Goal: Task Accomplishment & Management: Complete application form

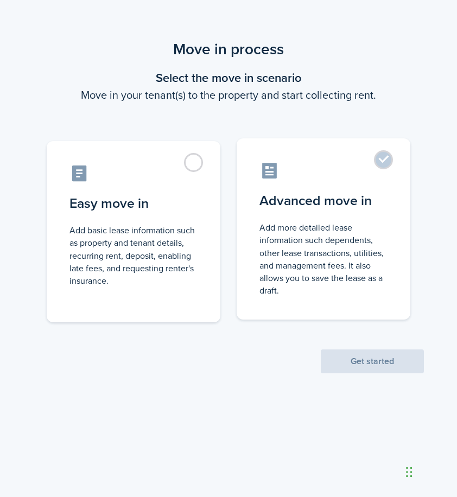
click at [344, 269] on control-radio-card-description "Add more detailed lease information such dependents, other lease transactions, …" at bounding box center [323, 258] width 128 height 75
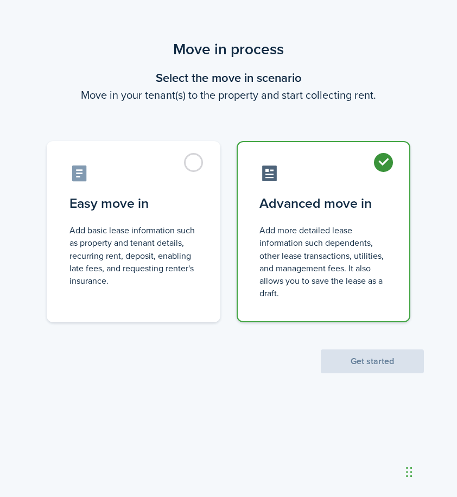
radio input "true"
click at [358, 358] on button "Get started" at bounding box center [372, 361] width 103 height 24
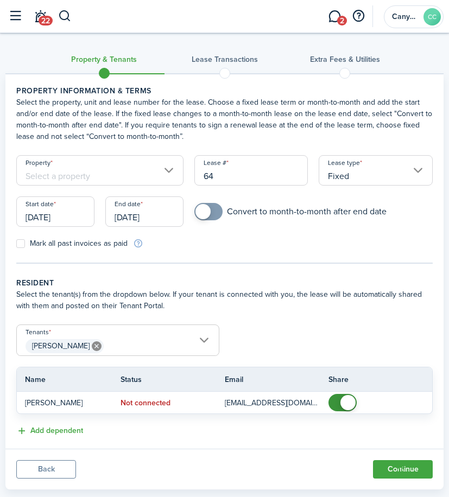
click at [32, 216] on input "[DATE]" at bounding box center [55, 211] width 78 height 30
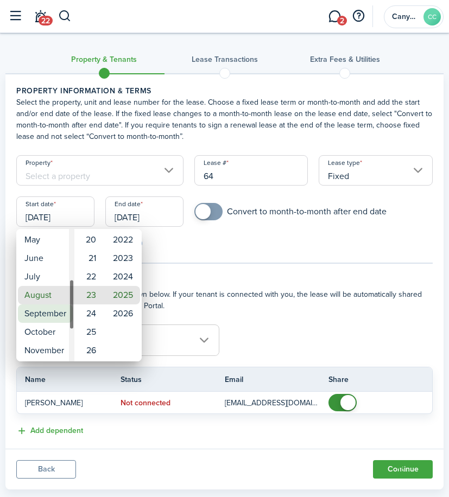
click at [58, 316] on mbsc-wheel-item "September" at bounding box center [45, 313] width 55 height 18
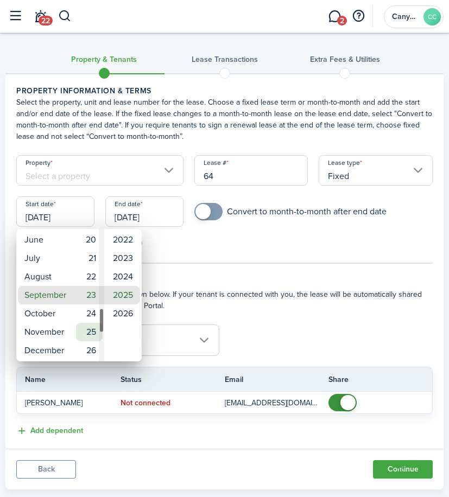
click at [95, 335] on mbsc-wheel-item "25" at bounding box center [89, 332] width 27 height 18
type input "[DATE]"
click at [216, 281] on div at bounding box center [224, 248] width 622 height 670
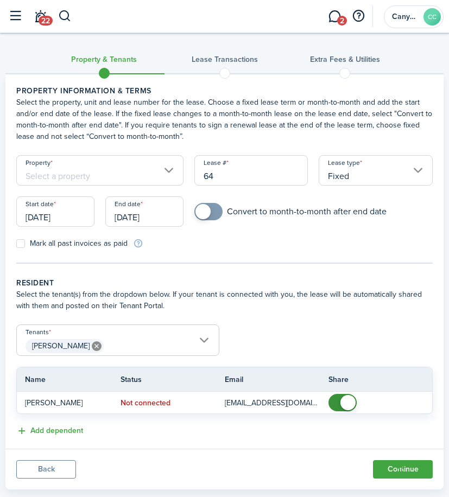
click at [130, 215] on input "[DATE]" at bounding box center [144, 211] width 78 height 30
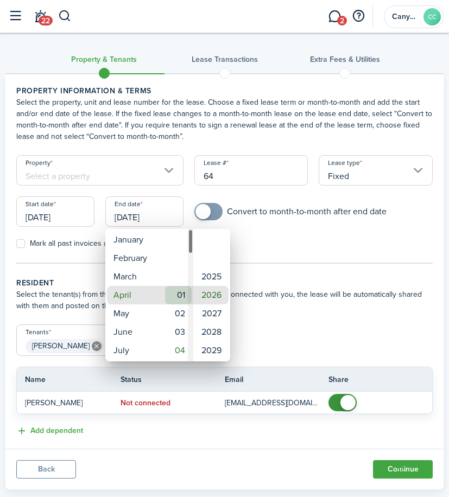
type input "[DATE]"
click at [213, 293] on mbsc-wheel-item "2026" at bounding box center [212, 295] width 34 height 18
click at [296, 269] on div at bounding box center [224, 248] width 622 height 670
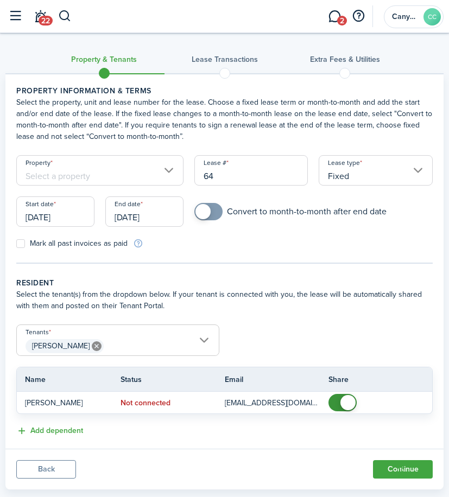
checkbox input "true"
click at [202, 215] on span at bounding box center [202, 211] width 15 height 15
click at [21, 245] on label "Mark all past invoices as paid" at bounding box center [71, 243] width 111 height 9
click at [16, 244] on input "Mark all past invoices as paid" at bounding box center [16, 244] width 1 height 1
checkbox input "true"
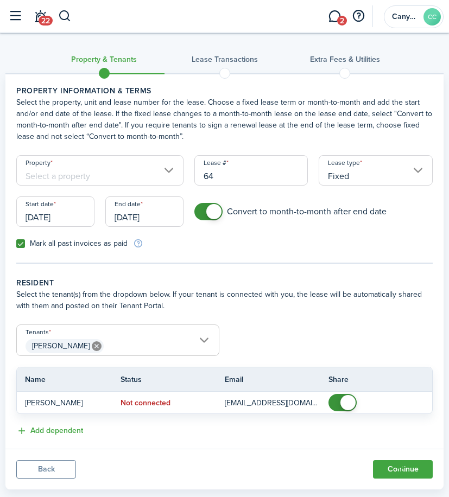
scroll to position [22, 0]
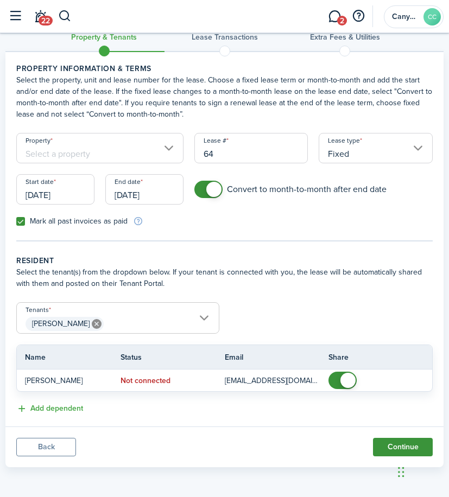
click at [404, 444] on button "Continue" at bounding box center [403, 447] width 60 height 18
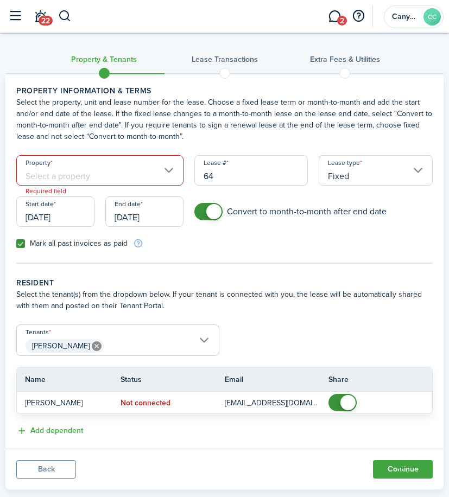
click at [87, 168] on input "Property" at bounding box center [99, 170] width 167 height 30
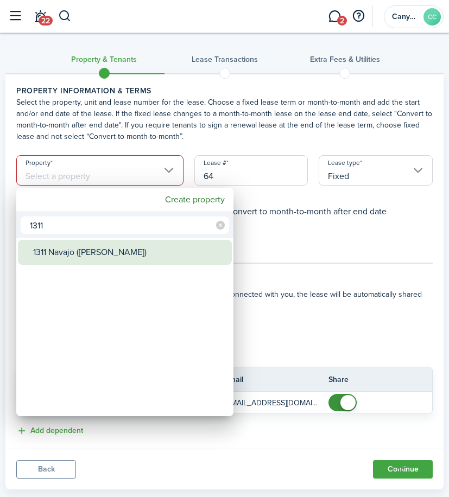
type input "1311"
click at [84, 255] on div "1311 Navajo ([PERSON_NAME])" at bounding box center [129, 252] width 192 height 25
type input "1311 Navajo ([PERSON_NAME])"
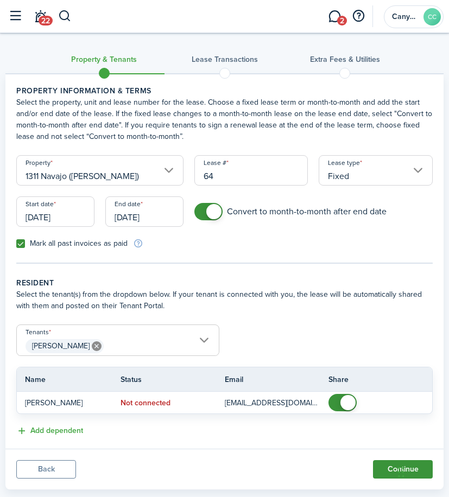
click at [390, 472] on button "Continue" at bounding box center [403, 469] width 60 height 18
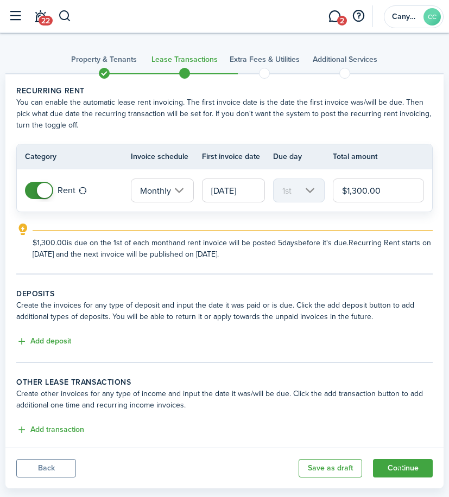
click at [49, 334] on lease-classic-deposit "Deposits Create the invoices for any type of deposit and input the date it was …" at bounding box center [224, 318] width 416 height 60
click at [46, 337] on button "Add deposit" at bounding box center [43, 341] width 55 height 12
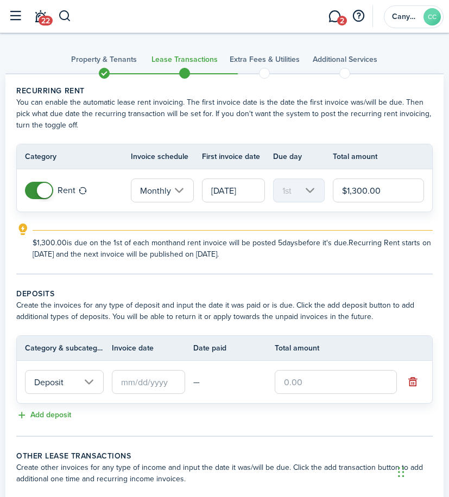
click at [79, 386] on input "Deposit" at bounding box center [64, 382] width 79 height 24
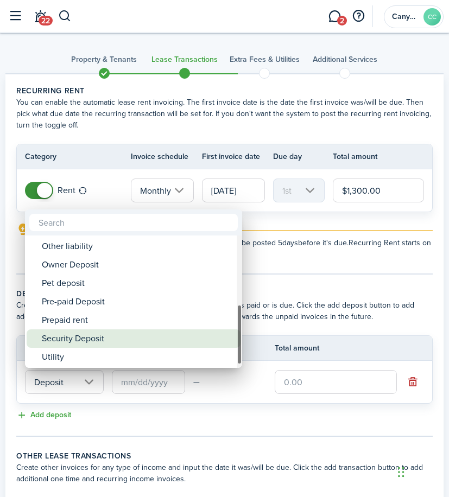
click at [104, 336] on div "Security Deposit" at bounding box center [138, 338] width 192 height 18
type input "Deposit / Security Deposit"
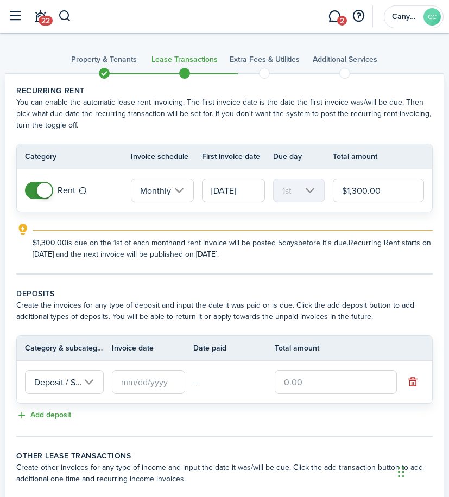
scroll to position [0, 49]
click at [154, 381] on input "text" at bounding box center [148, 382] width 73 height 24
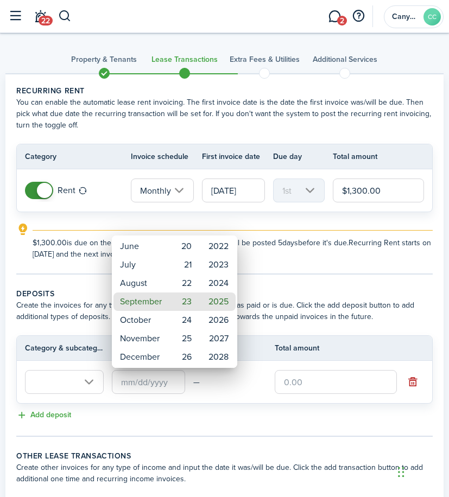
scroll to position [0, 0]
click at [145, 299] on mbsc-wheel-item "September" at bounding box center [140, 301] width 55 height 18
type input "[DATE]"
click at [305, 279] on div at bounding box center [224, 248] width 622 height 670
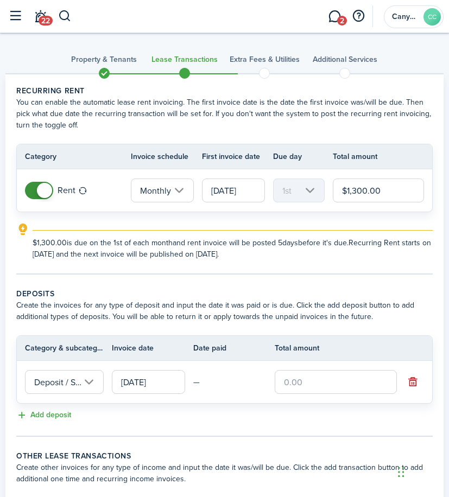
click at [305, 380] on input "text" at bounding box center [335, 382] width 122 height 24
type input "$1,000.00"
click at [252, 407] on lease-classic-deposit "Deposits Create the invoices for any type of deposit and input the date it was …" at bounding box center [224, 355] width 416 height 134
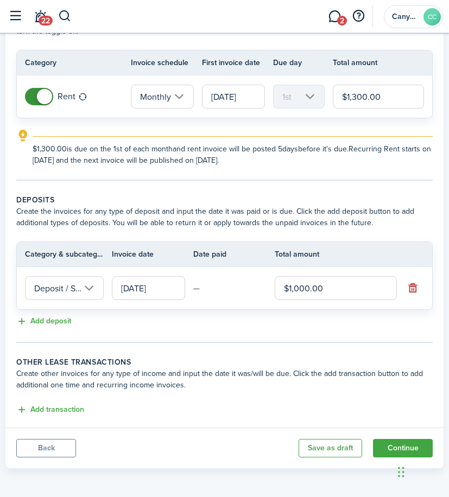
scroll to position [95, 0]
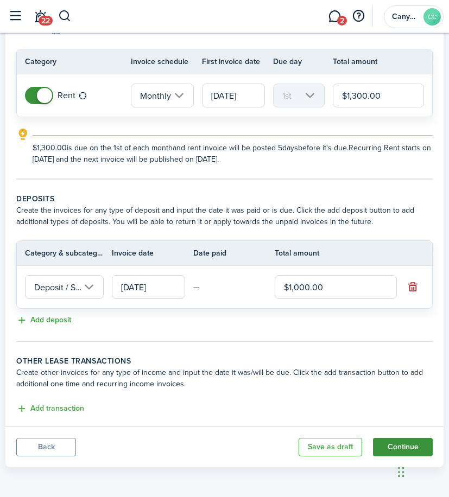
click at [409, 444] on button "Continue" at bounding box center [403, 447] width 60 height 18
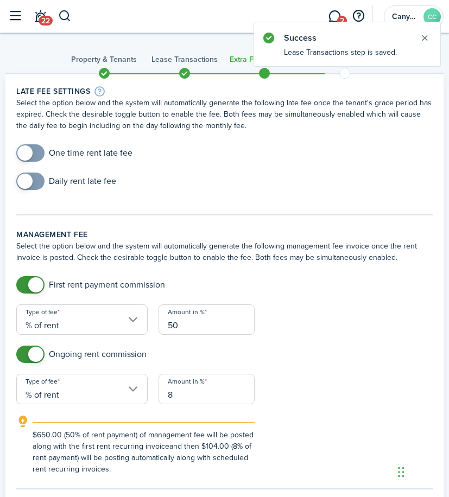
checkbox input "true"
click at [36, 154] on span at bounding box center [30, 152] width 11 height 17
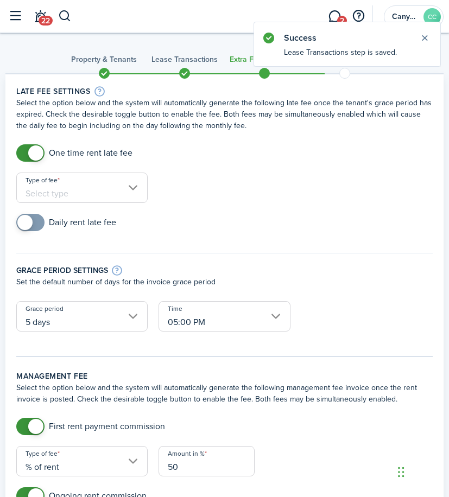
click at [78, 198] on input "Type of fee" at bounding box center [81, 187] width 131 height 30
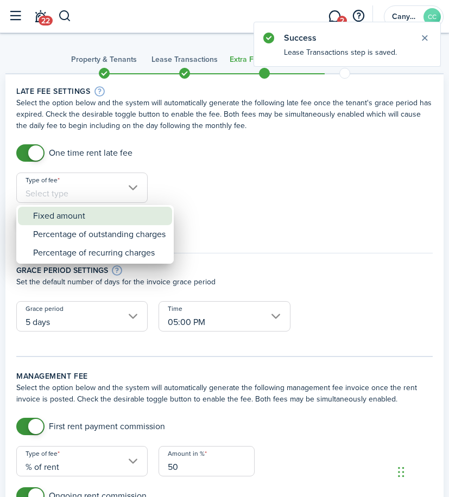
click at [95, 218] on div "Fixed amount" at bounding box center [99, 216] width 132 height 18
type input "Fixed amount"
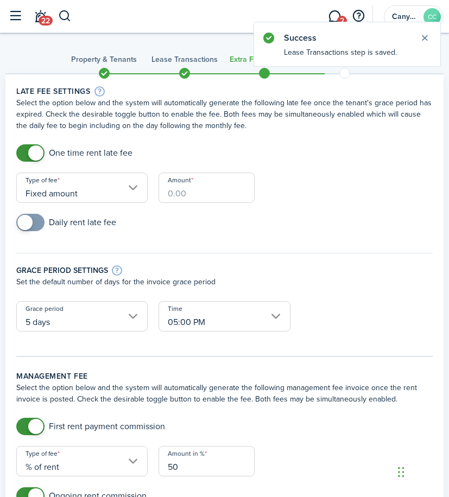
click at [191, 200] on input "Amount" at bounding box center [206, 187] width 96 height 30
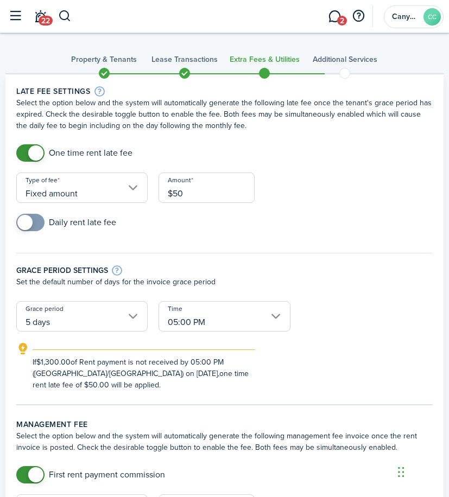
type input "$50.00"
checkbox input "true"
click at [28, 227] on span at bounding box center [24, 222] width 15 height 15
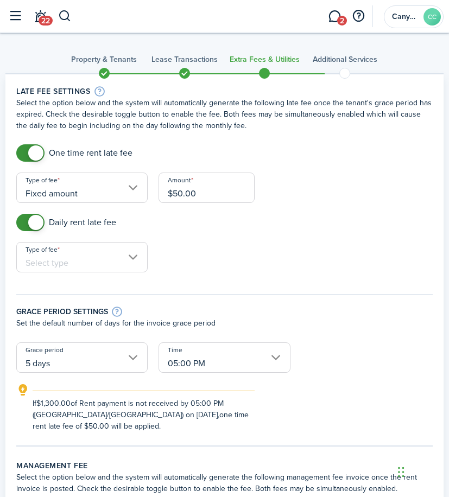
click at [96, 255] on input "Type of fee" at bounding box center [81, 257] width 131 height 30
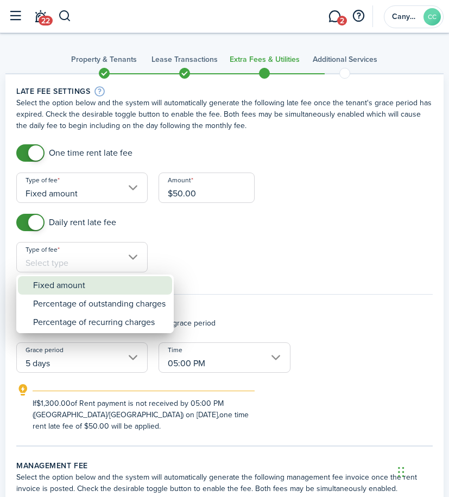
click at [83, 291] on div "Fixed amount" at bounding box center [99, 285] width 132 height 18
type input "Fixed amount"
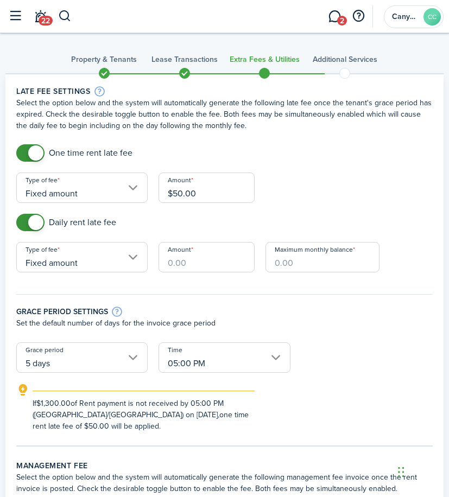
click at [192, 265] on input "Amount" at bounding box center [206, 257] width 96 height 30
type input "$25.00"
click at [322, 264] on input "Maximum monthly balance" at bounding box center [322, 257] width 114 height 30
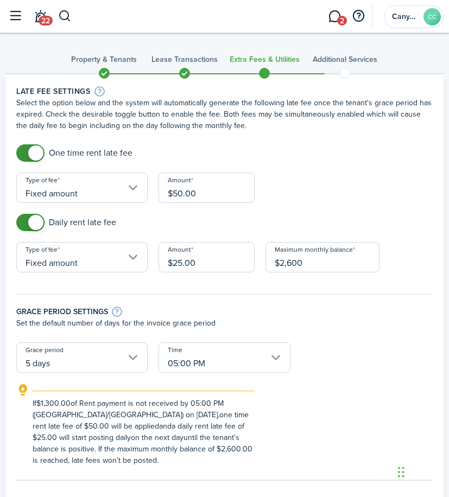
type input "$2,600.00"
click at [287, 290] on div "Grace period settings Set the default number of days for the invoice grace peri…" at bounding box center [224, 312] width 427 height 59
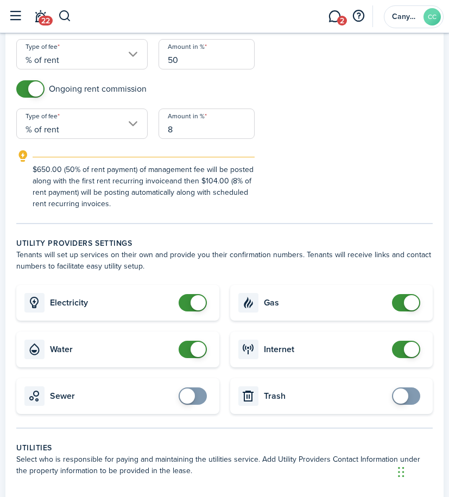
scroll to position [542, 0]
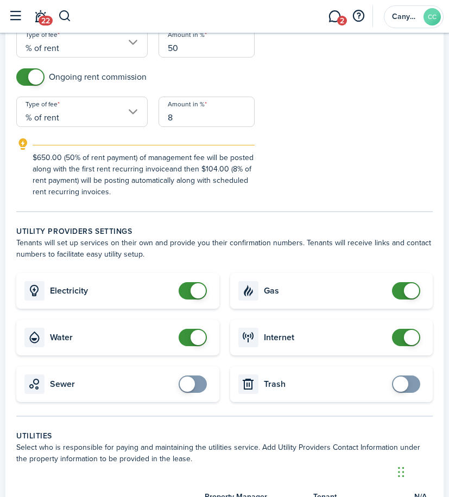
drag, startPoint x: 172, startPoint y: 380, endPoint x: 178, endPoint y: 378, distance: 5.7
click at [173, 380] on card "Sewer" at bounding box center [117, 384] width 203 height 36
checkbox input "true"
click at [186, 379] on span at bounding box center [187, 383] width 15 height 15
checkbox input "true"
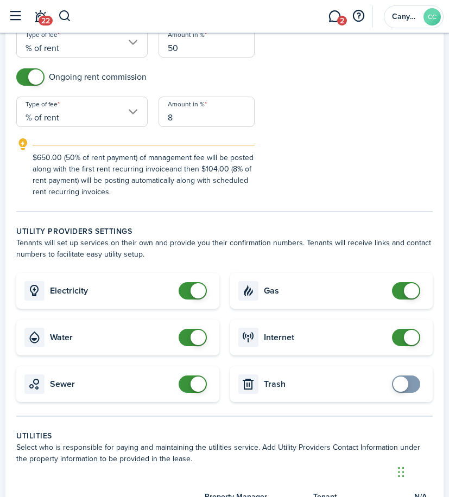
click at [404, 385] on span at bounding box center [400, 383] width 15 height 15
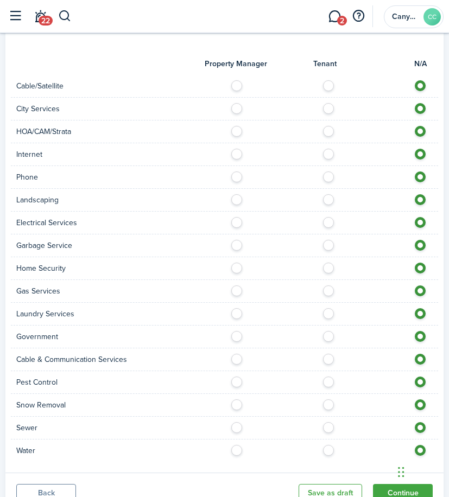
scroll to position [976, 0]
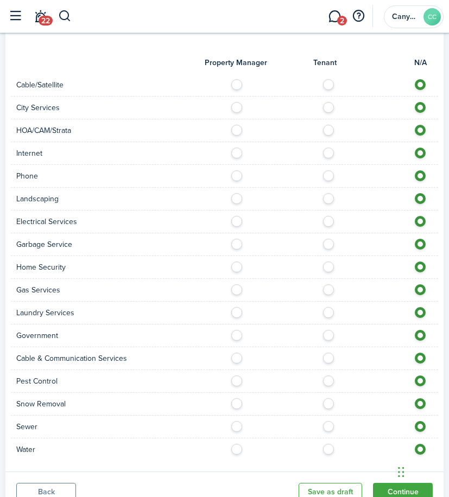
click at [329, 85] on label at bounding box center [331, 81] width 19 height 5
radio input "true"
click at [332, 107] on label at bounding box center [331, 104] width 19 height 5
radio input "true"
click at [329, 136] on div at bounding box center [332, 130] width 214 height 11
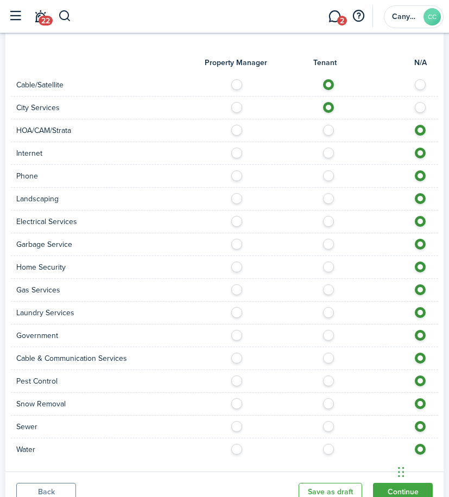
click at [328, 130] on label at bounding box center [331, 127] width 19 height 5
radio input "true"
click at [332, 152] on label at bounding box center [331, 150] width 19 height 5
radio input "true"
click at [331, 172] on label at bounding box center [331, 172] width 19 height 5
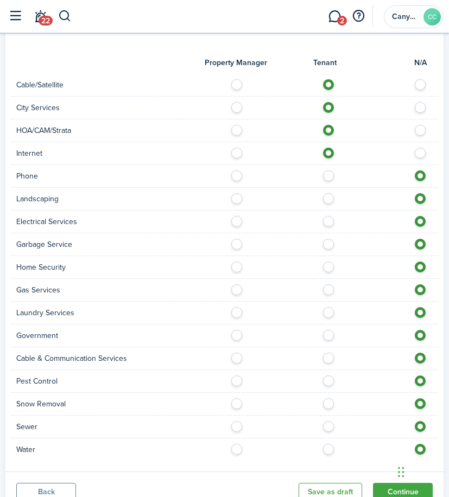
radio input "true"
click at [329, 199] on label at bounding box center [331, 195] width 19 height 5
radio input "true"
click at [329, 220] on label at bounding box center [331, 218] width 19 height 5
radio input "true"
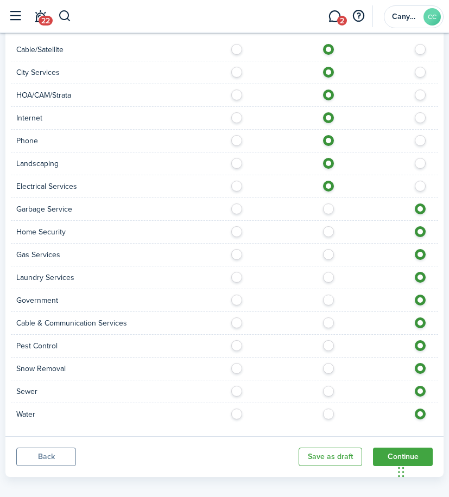
scroll to position [1021, 0]
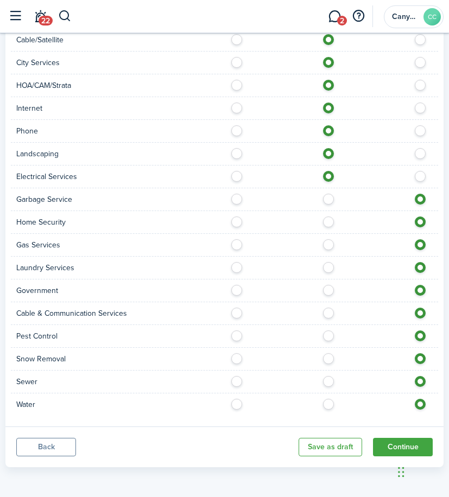
click at [330, 199] on label at bounding box center [331, 196] width 19 height 5
radio input "true"
click at [329, 222] on label at bounding box center [331, 218] width 19 height 5
radio input "true"
drag, startPoint x: 329, startPoint y: 245, endPoint x: 328, endPoint y: 254, distance: 9.8
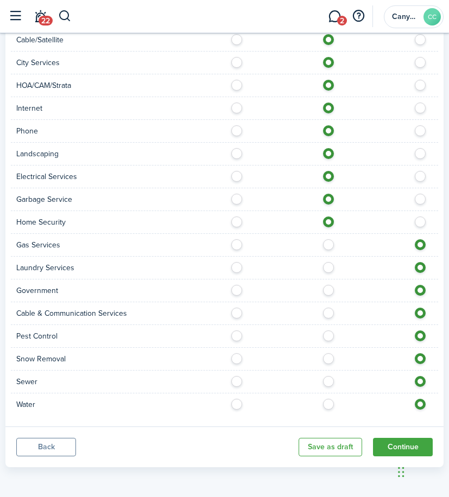
click at [328, 245] on label at bounding box center [331, 241] width 19 height 5
radio input "true"
click at [328, 266] on label at bounding box center [331, 264] width 19 height 5
radio input "true"
drag, startPoint x: 328, startPoint y: 290, endPoint x: 353, endPoint y: 253, distance: 44.5
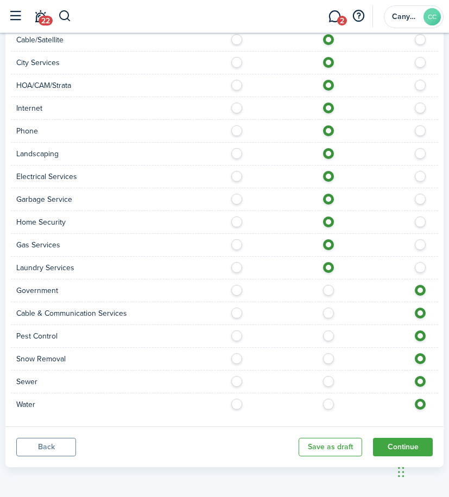
click at [328, 290] on label at bounding box center [331, 287] width 19 height 5
radio input "true"
click at [329, 313] on label at bounding box center [331, 310] width 19 height 5
radio input "true"
click at [326, 343] on div "Pest Control" at bounding box center [224, 336] width 427 height 23
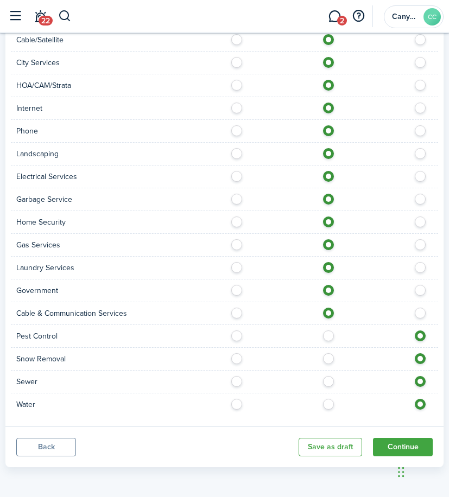
click at [326, 336] on label at bounding box center [331, 332] width 19 height 5
radio input "true"
click at [328, 357] on label at bounding box center [331, 355] width 19 height 5
radio input "true"
click at [327, 380] on label at bounding box center [331, 378] width 19 height 5
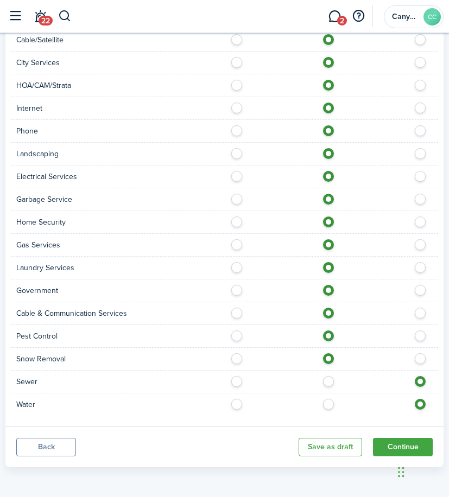
radio input "true"
click at [327, 401] on label at bounding box center [331, 401] width 19 height 5
radio input "true"
click at [398, 444] on button "Continue" at bounding box center [403, 447] width 60 height 18
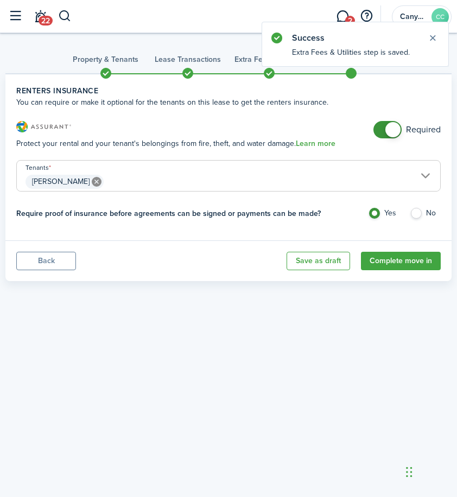
checkbox input "false"
click at [382, 132] on span at bounding box center [387, 129] width 11 height 17
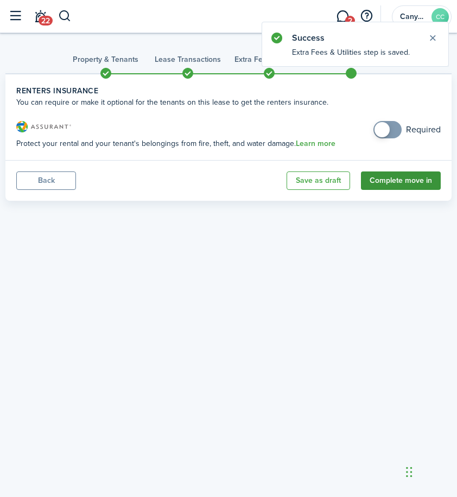
click at [402, 183] on button "Complete move in" at bounding box center [401, 180] width 80 height 18
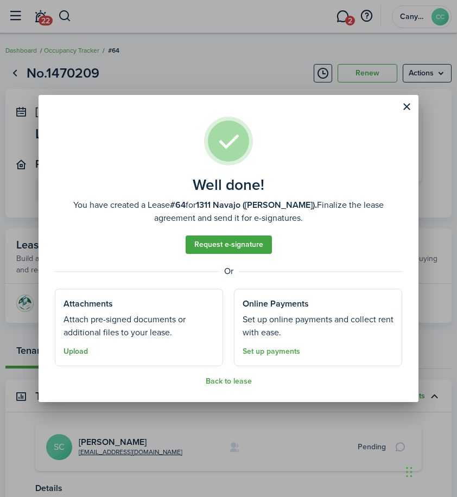
click at [68, 349] on button "Upload" at bounding box center [75, 351] width 24 height 9
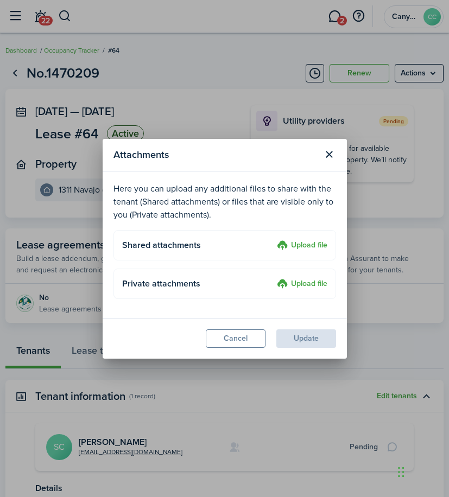
click at [309, 244] on label "Upload file" at bounding box center [302, 245] width 50 height 13
click at [273, 239] on input "Upload file" at bounding box center [273, 239] width 0 height 0
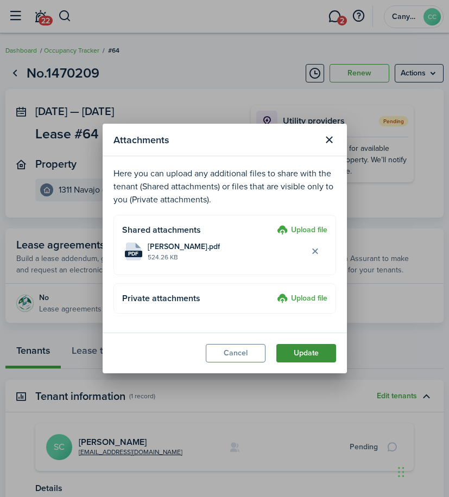
drag, startPoint x: 164, startPoint y: 250, endPoint x: 306, endPoint y: 359, distance: 179.1
click at [306, 359] on button "Update" at bounding box center [306, 353] width 60 height 18
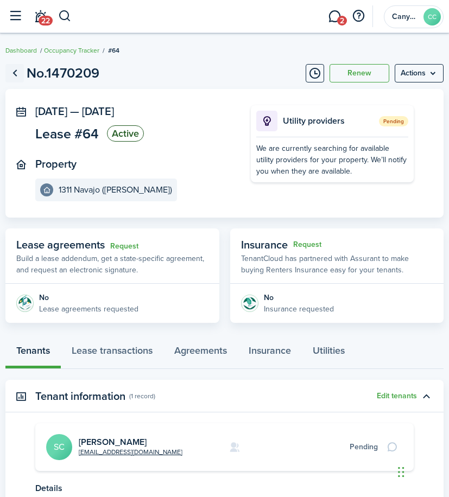
click at [16, 76] on link "Go back" at bounding box center [14, 73] width 18 height 18
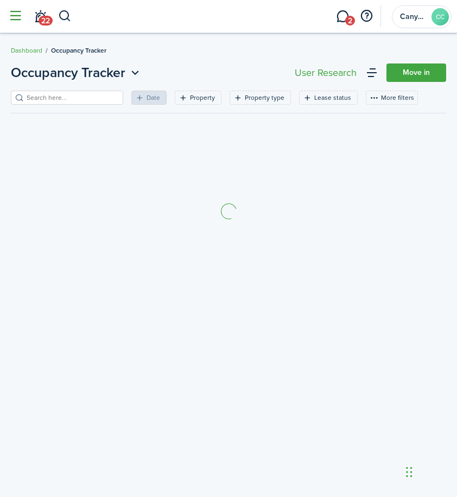
click at [10, 14] on button "button" at bounding box center [15, 16] width 21 height 21
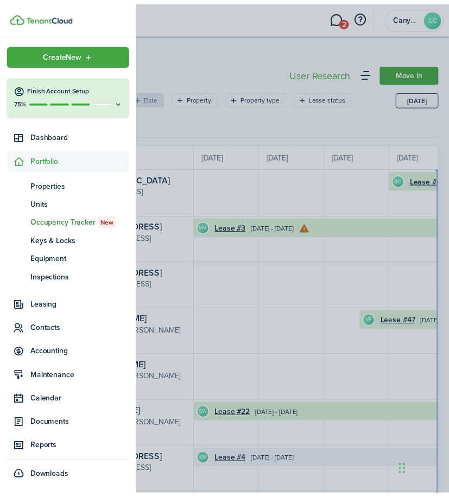
scroll to position [0, 199]
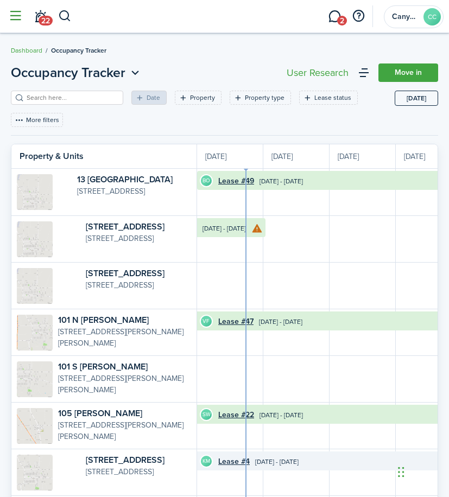
click at [7, 24] on button "button" at bounding box center [15, 16] width 21 height 21
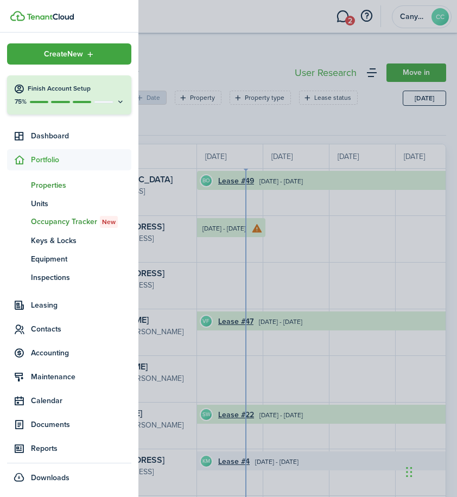
click at [50, 183] on span "Properties" at bounding box center [81, 185] width 100 height 11
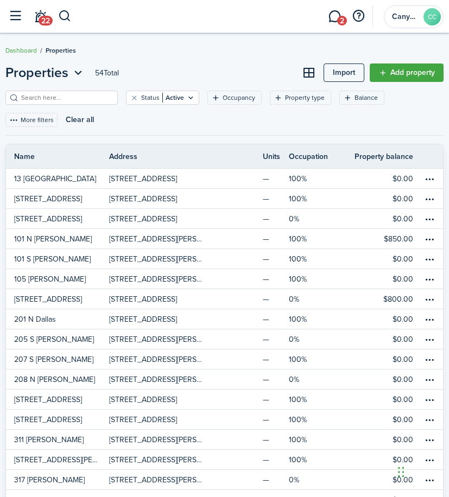
click at [76, 98] on input "search" at bounding box center [65, 98] width 95 height 10
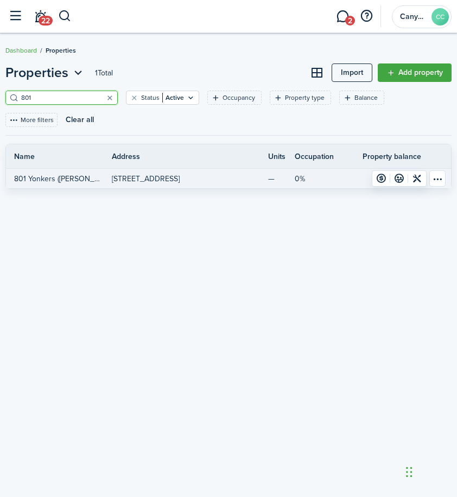
type input "801"
click at [124, 173] on p "[STREET_ADDRESS]" at bounding box center [146, 178] width 68 height 11
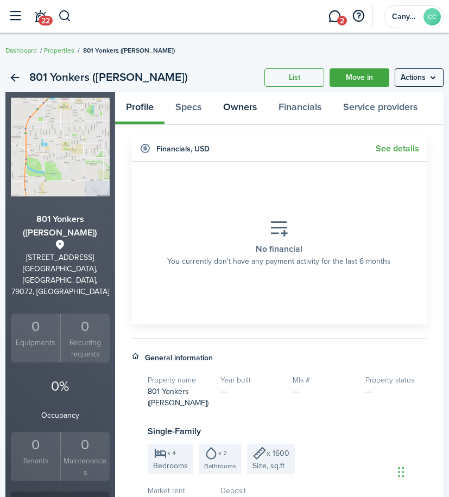
click at [234, 118] on link "Owners" at bounding box center [239, 108] width 55 height 32
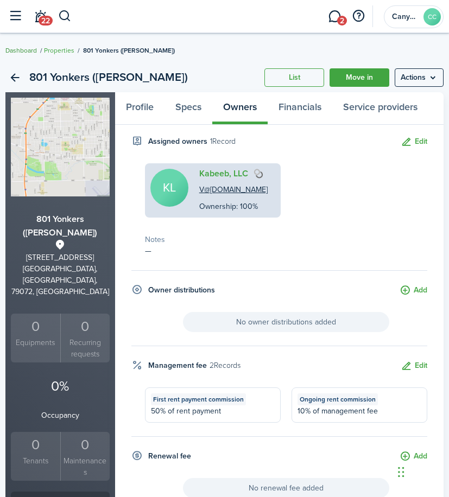
click at [11, 53] on link "Dashboard" at bounding box center [20, 51] width 31 height 10
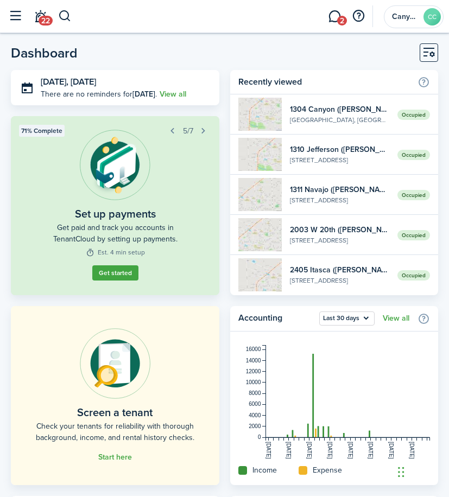
click at [24, 14] on button "button" at bounding box center [15, 16] width 21 height 21
click at [25, 22] on sidebar-open at bounding box center [15, 17] width 25 height 11
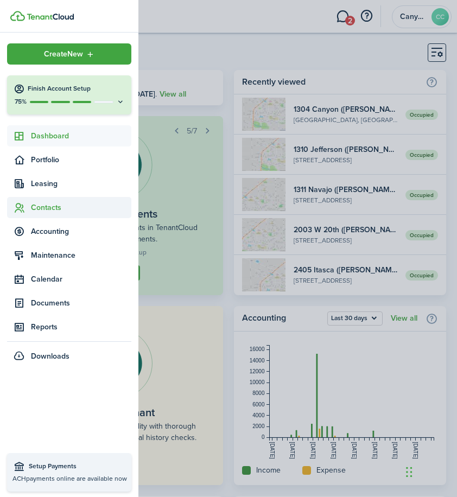
click at [50, 208] on span "Contacts" at bounding box center [81, 207] width 100 height 11
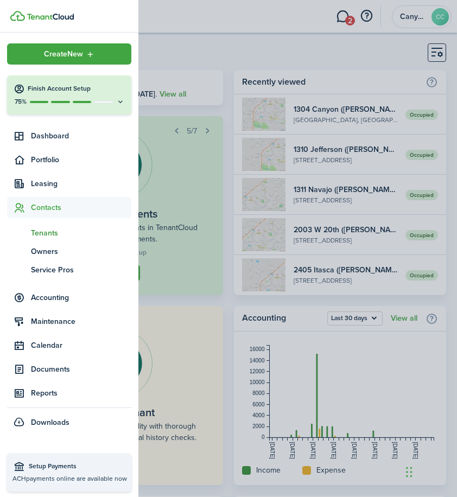
click at [47, 232] on span "Tenants" at bounding box center [81, 232] width 100 height 11
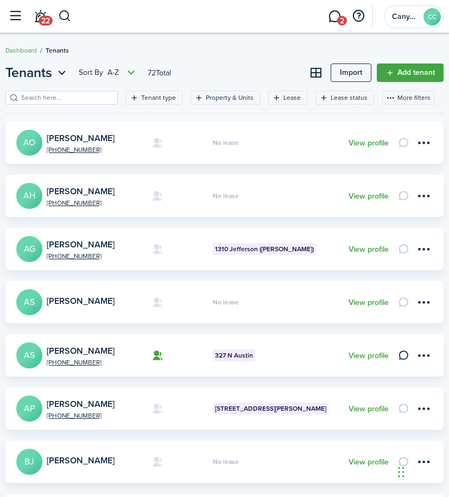
click at [40, 101] on input "search" at bounding box center [65, 98] width 95 height 10
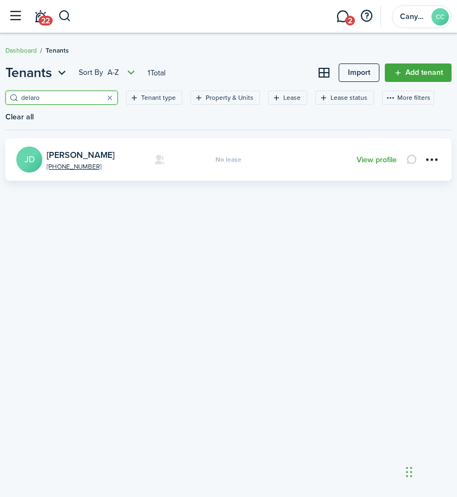
type input "delaro"
click at [98, 153] on link "[PERSON_NAME]" at bounding box center [81, 155] width 68 height 12
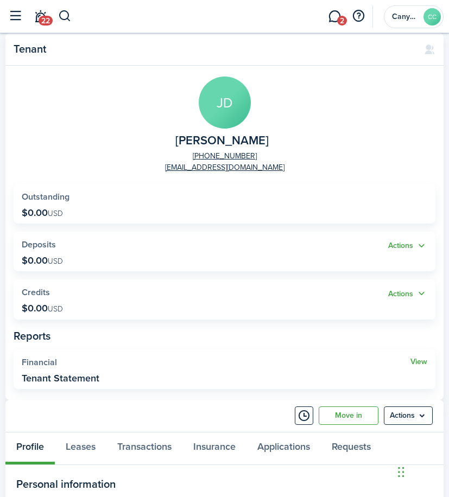
scroll to position [54, 0]
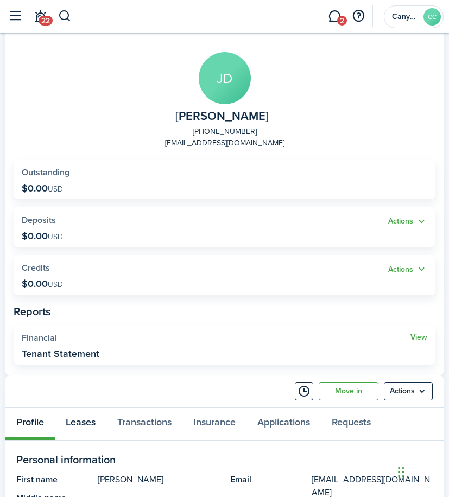
click at [86, 421] on link "Leases" at bounding box center [81, 424] width 52 height 32
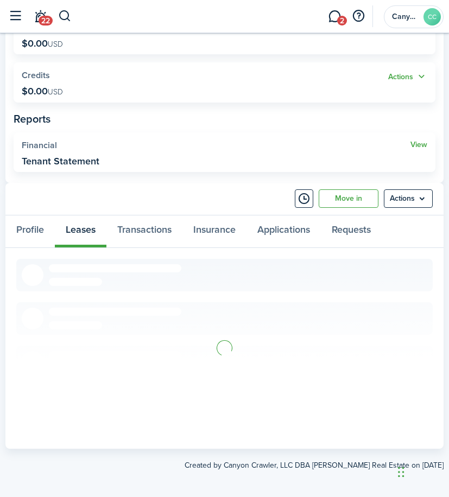
scroll to position [251, 0]
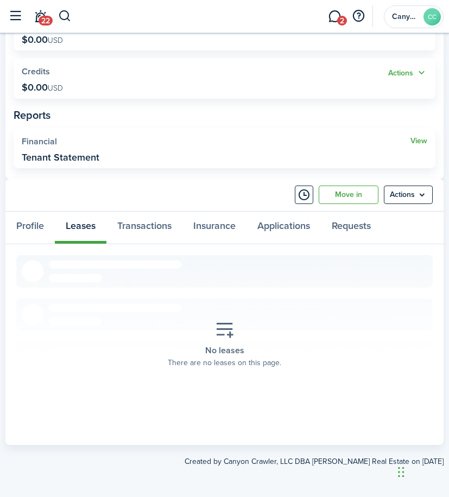
click at [218, 336] on icon at bounding box center [225, 330] width 20 height 19
click at [363, 196] on link "Move in" at bounding box center [348, 194] width 60 height 18
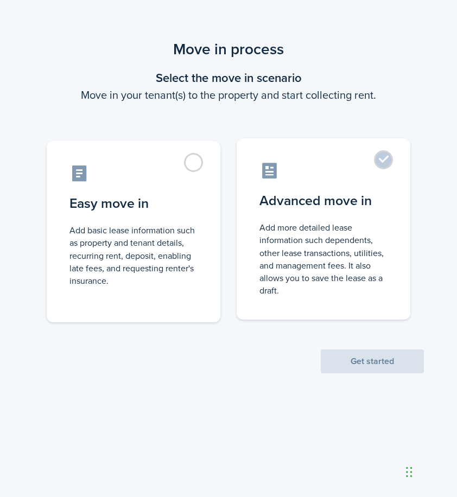
click at [341, 202] on control-radio-card-title "Advanced move in" at bounding box center [323, 201] width 128 height 20
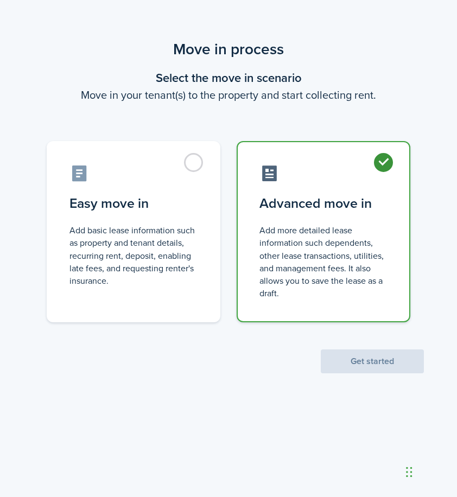
radio input "true"
click at [370, 357] on button "Get started" at bounding box center [372, 361] width 103 height 24
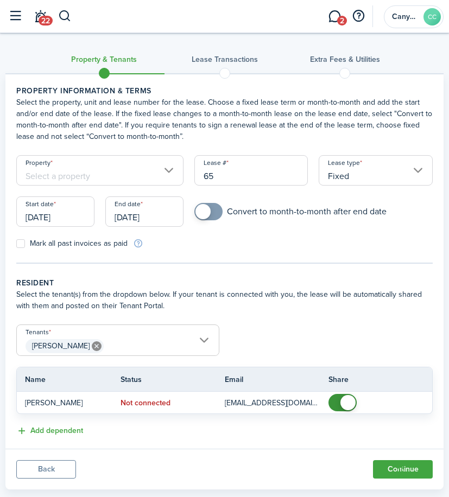
click at [58, 172] on input "Property" at bounding box center [99, 170] width 167 height 30
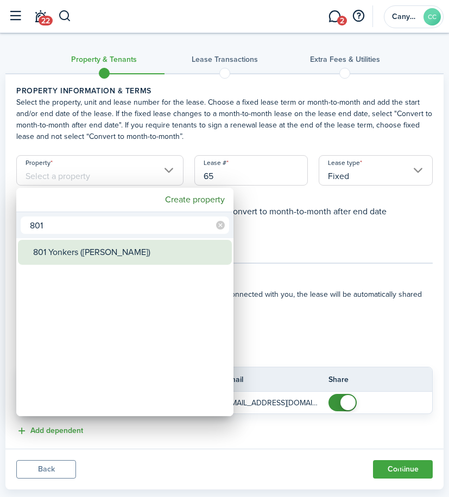
type input "801"
click at [79, 265] on mbsc-wheel-item "Property" at bounding box center [125, 277] width 214 height 25
click at [80, 255] on div "801 Yonkers ([PERSON_NAME])" at bounding box center [129, 252] width 192 height 25
type input "801 Yonkers ([PERSON_NAME])"
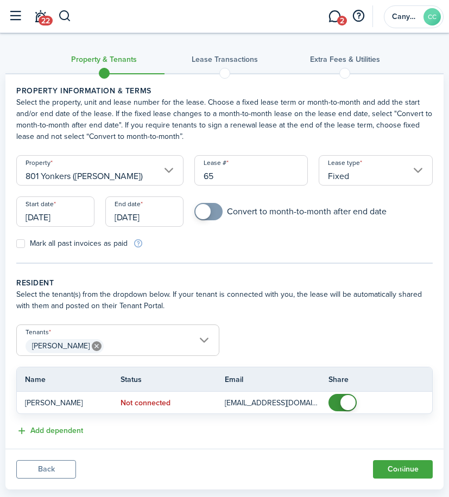
click at [64, 222] on input "[DATE]" at bounding box center [55, 211] width 78 height 30
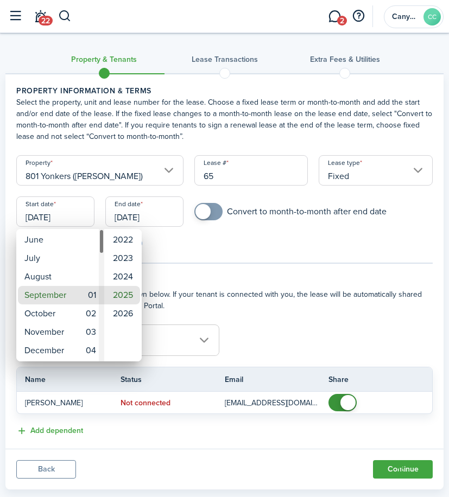
type input "[DATE]"
click at [161, 227] on div at bounding box center [224, 248] width 622 height 670
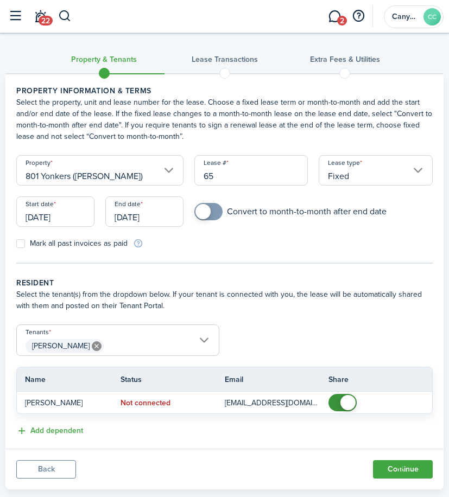
click at [161, 214] on input "[DATE]" at bounding box center [144, 211] width 78 height 30
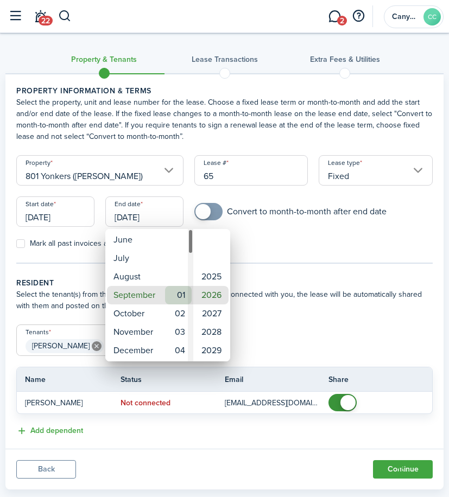
type input "[DATE]"
click at [354, 293] on div at bounding box center [224, 248] width 622 height 670
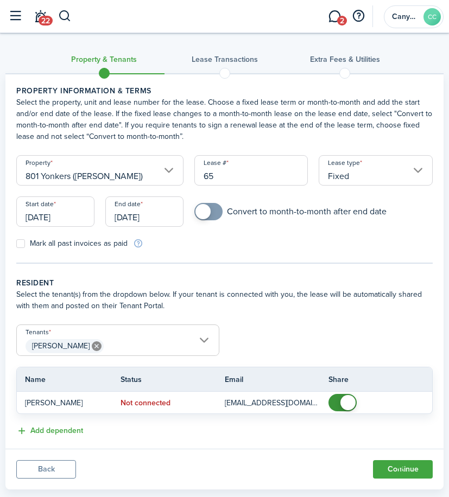
checkbox input "true"
click at [210, 216] on span at bounding box center [208, 211] width 11 height 17
click at [24, 245] on label "Mark all past invoices as paid" at bounding box center [71, 243] width 111 height 9
click at [16, 244] on input "Mark all past invoices as paid" at bounding box center [16, 244] width 1 height 1
checkbox input "true"
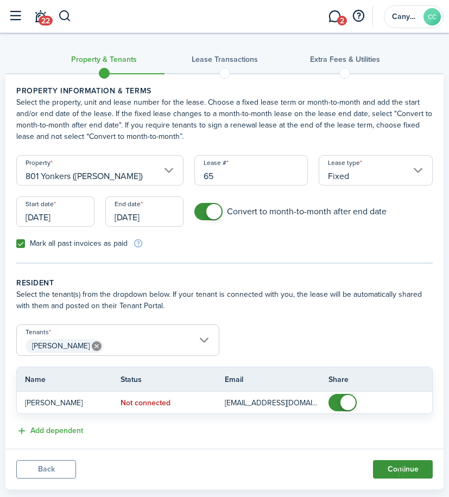
click at [388, 471] on button "Continue" at bounding box center [403, 469] width 60 height 18
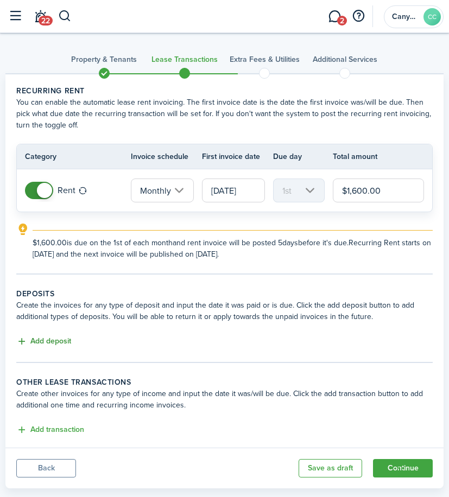
click at [41, 342] on button "Add deposit" at bounding box center [43, 341] width 55 height 12
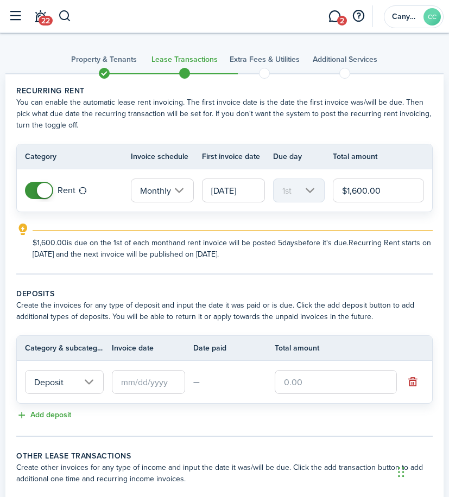
click at [76, 388] on input "Deposit" at bounding box center [64, 382] width 79 height 24
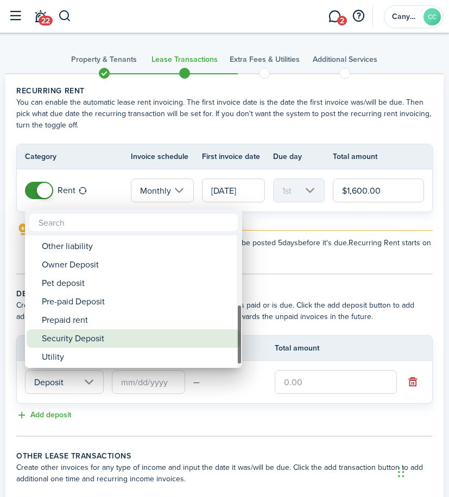
click at [101, 339] on div "Security Deposit" at bounding box center [138, 338] width 192 height 18
type input "Deposit / Security Deposit"
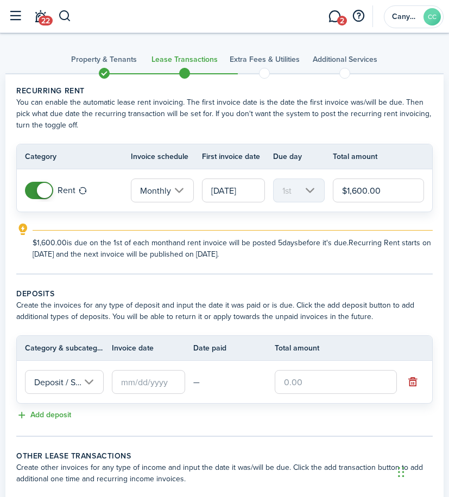
scroll to position [0, 49]
click at [154, 385] on input "text" at bounding box center [148, 382] width 73 height 24
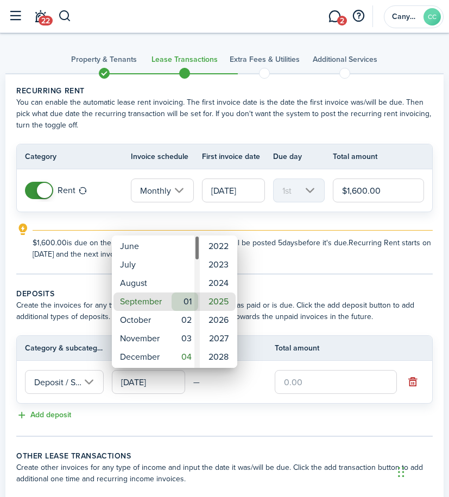
type input "[DATE]"
click at [367, 304] on div at bounding box center [224, 248] width 622 height 670
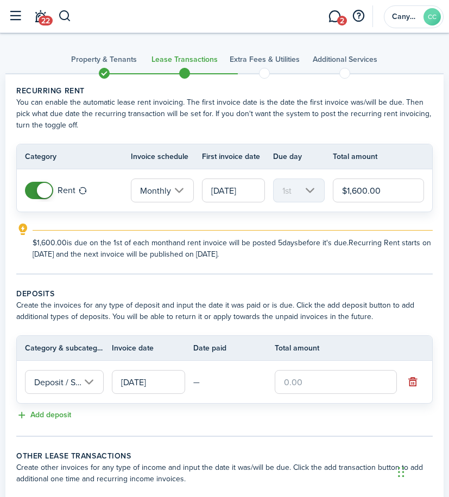
click at [309, 377] on input "text" at bounding box center [335, 382] width 122 height 24
type input "$1,600.00"
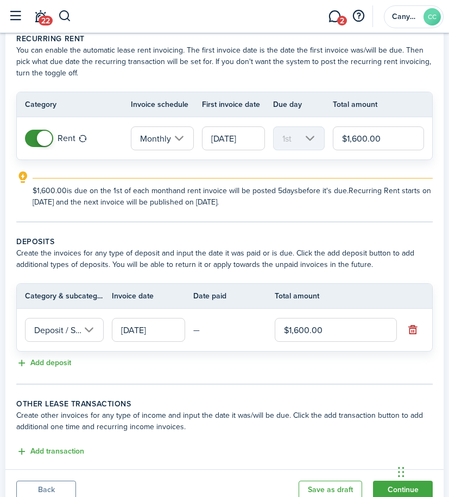
scroll to position [95, 0]
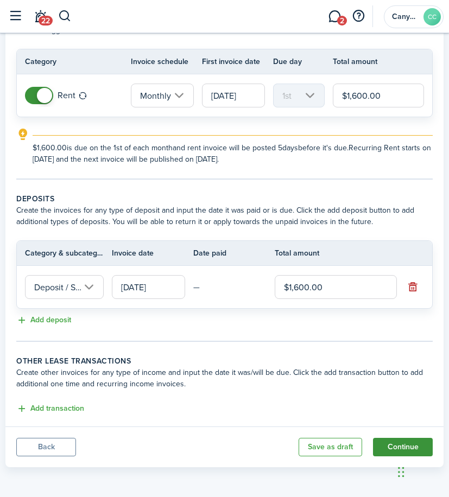
click at [404, 444] on button "Continue" at bounding box center [403, 447] width 60 height 18
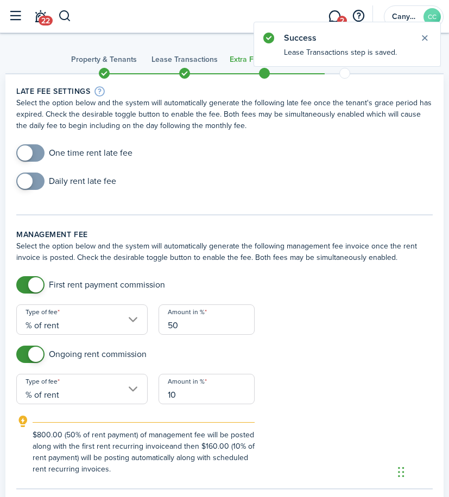
checkbox input "true"
click at [33, 156] on span at bounding box center [30, 152] width 11 height 17
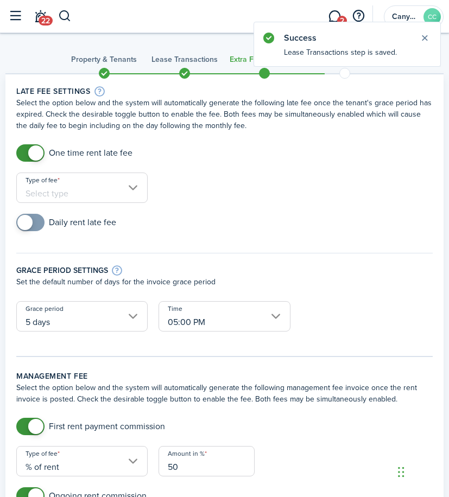
click at [81, 194] on input "Type of fee" at bounding box center [81, 187] width 131 height 30
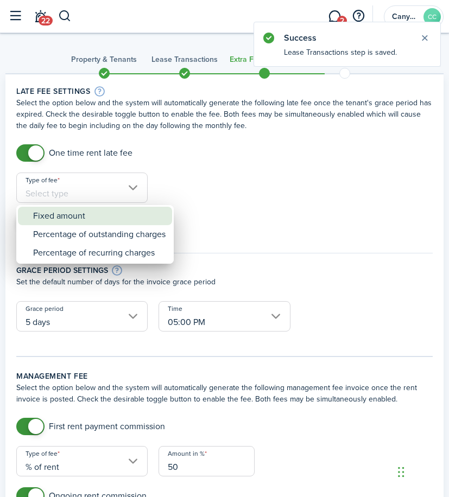
click at [93, 212] on div "Fixed amount" at bounding box center [99, 216] width 132 height 18
type input "Fixed amount"
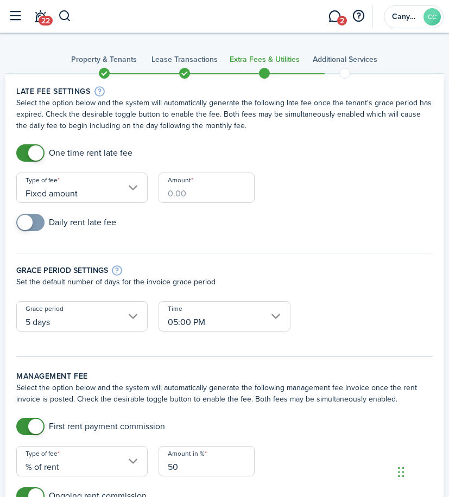
click at [223, 199] on input "Amount" at bounding box center [206, 187] width 96 height 30
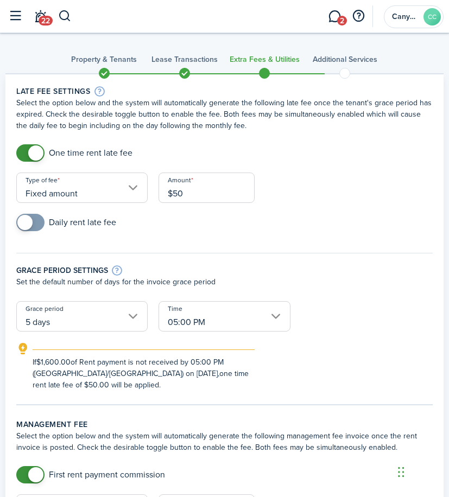
type input "$50.00"
checkbox input "true"
click at [34, 224] on span at bounding box center [30, 222] width 11 height 17
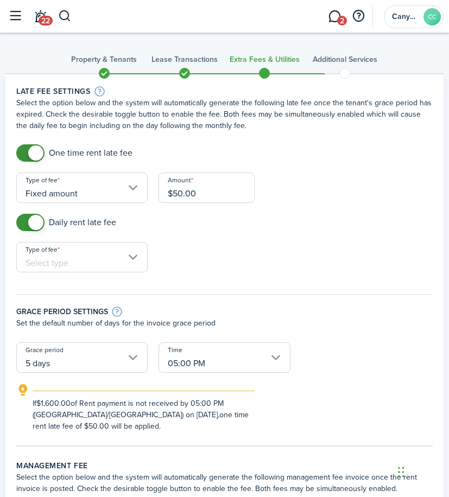
click at [112, 261] on input "Type of fee" at bounding box center [81, 257] width 131 height 30
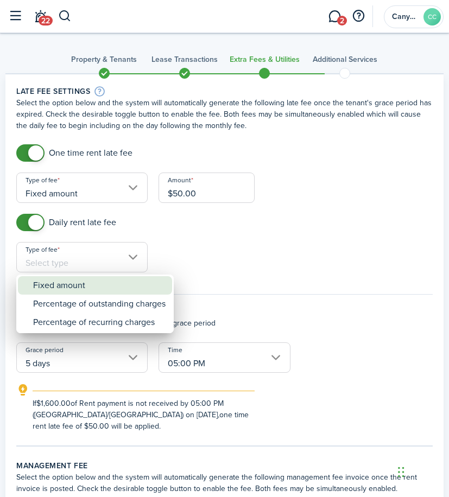
click at [106, 289] on div "Fixed amount" at bounding box center [99, 285] width 132 height 18
type input "Fixed amount"
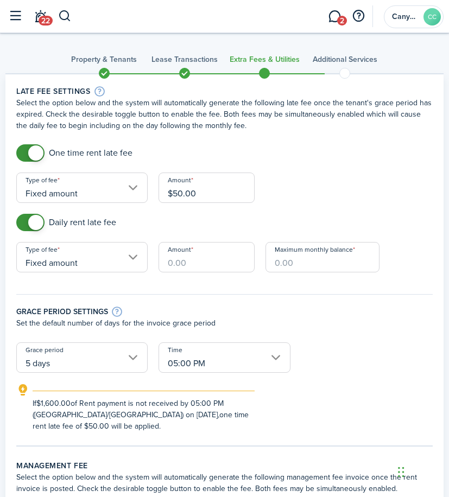
click at [204, 260] on input "Amount" at bounding box center [206, 257] width 96 height 30
type input "$25.00"
click at [368, 318] on p "Set the default number of days for the invoice grace period" at bounding box center [224, 322] width 416 height 11
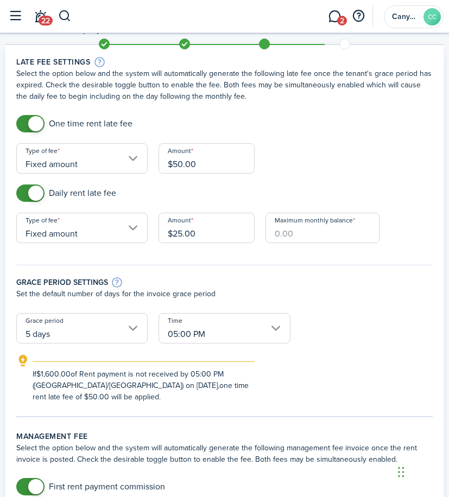
scroll to position [54, 0]
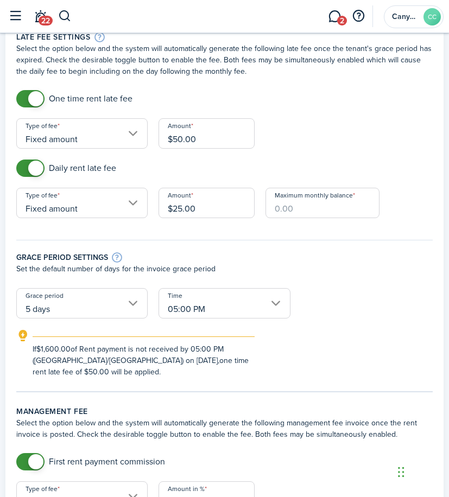
click at [325, 208] on input "Maximum monthly balance" at bounding box center [322, 203] width 114 height 30
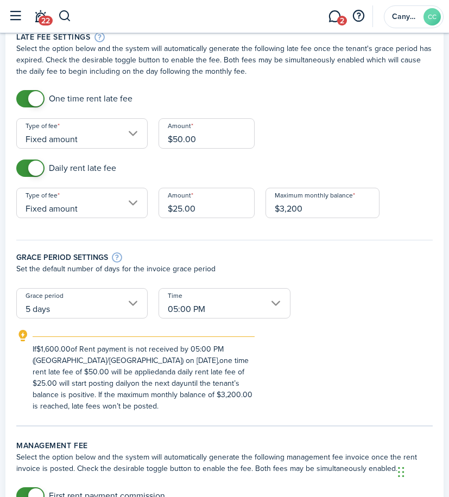
type input "$3,200.00"
click at [330, 247] on div "Grace period settings Set the default number of days for the invoice grace peri…" at bounding box center [224, 258] width 427 height 59
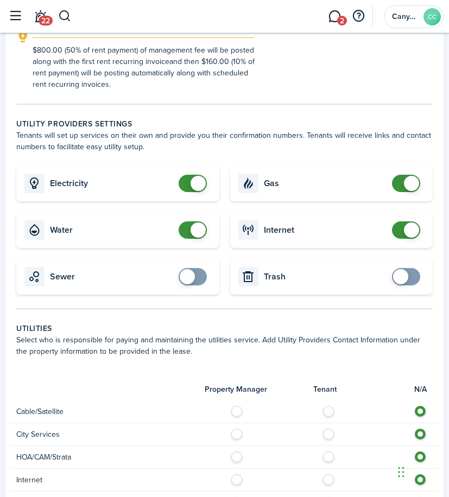
scroll to position [651, 0]
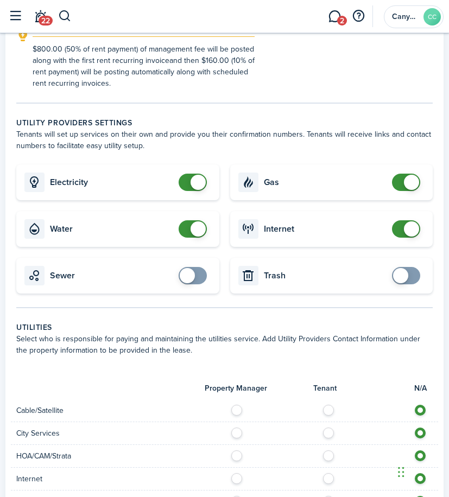
checkbox input "true"
click at [197, 278] on span at bounding box center [192, 275] width 11 height 17
checkbox input "true"
click at [405, 273] on span at bounding box center [400, 275] width 15 height 15
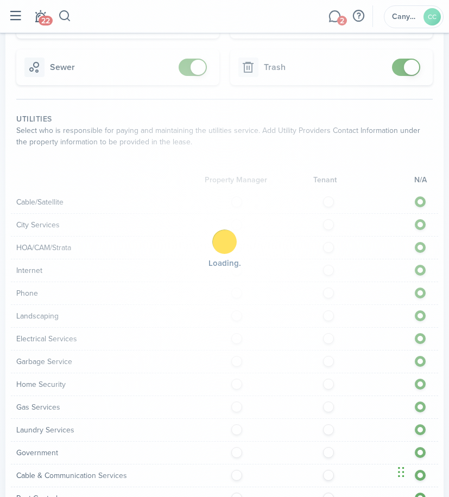
scroll to position [922, 0]
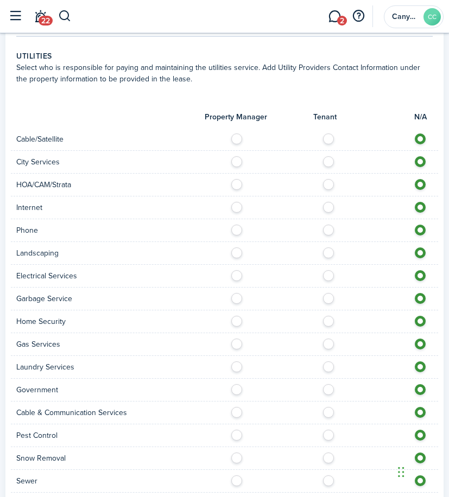
click at [329, 139] on label at bounding box center [331, 135] width 19 height 5
radio input "true"
click at [332, 162] on label at bounding box center [331, 158] width 19 height 5
radio input "true"
click at [326, 184] on label at bounding box center [331, 181] width 19 height 5
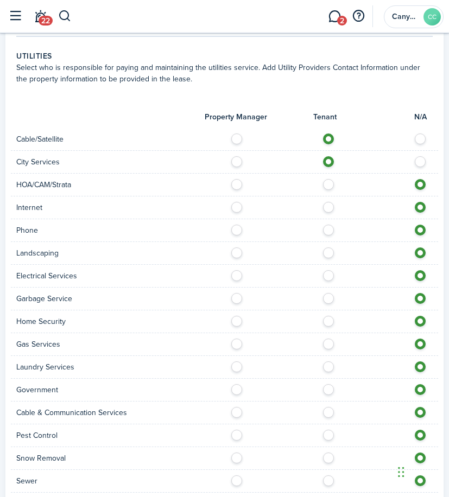
radio input "true"
click at [322, 212] on div at bounding box center [332, 207] width 214 height 11
click at [328, 205] on label at bounding box center [331, 204] width 19 height 5
radio input "true"
click at [327, 230] on label at bounding box center [331, 227] width 19 height 5
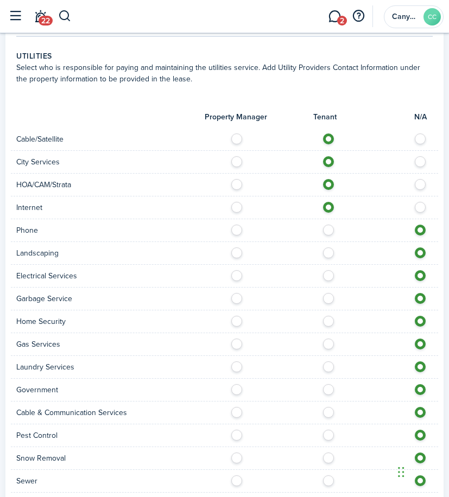
radio input "true"
click at [329, 253] on label at bounding box center [331, 249] width 19 height 5
radio input "true"
click at [328, 276] on label at bounding box center [331, 272] width 19 height 5
radio input "true"
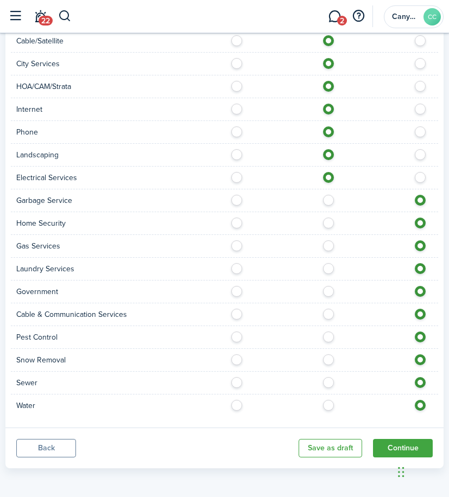
scroll to position [1021, 0]
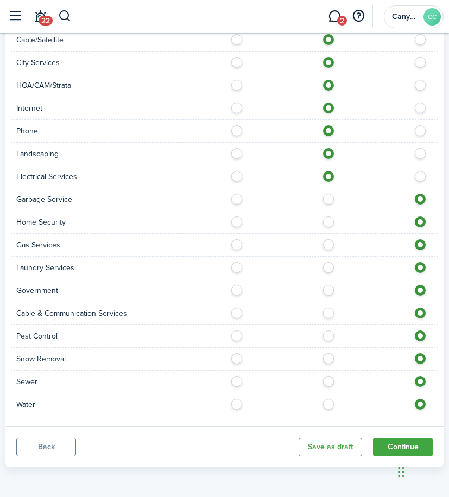
click at [325, 197] on label at bounding box center [331, 196] width 19 height 5
radio input "true"
click at [330, 222] on label at bounding box center [331, 218] width 19 height 5
radio input "true"
click at [329, 245] on label at bounding box center [331, 241] width 19 height 5
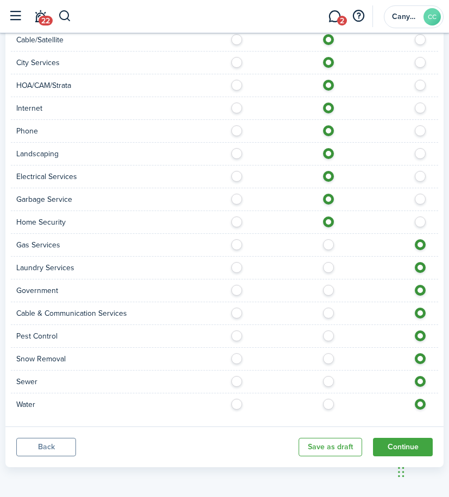
radio input "true"
click at [333, 267] on label at bounding box center [331, 264] width 19 height 5
radio input "true"
click at [332, 295] on div at bounding box center [332, 290] width 214 height 11
click at [326, 290] on label at bounding box center [331, 287] width 19 height 5
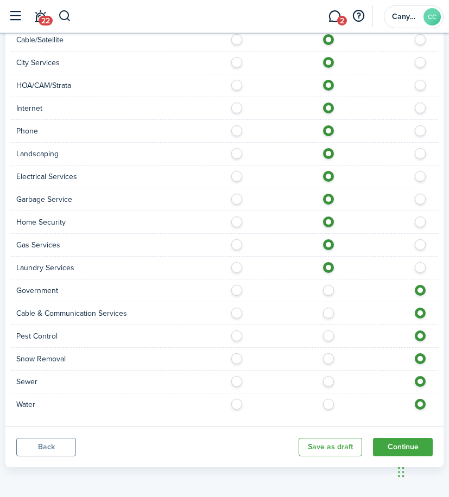
radio input "true"
click at [328, 313] on label at bounding box center [331, 310] width 19 height 5
radio input "true"
click at [325, 336] on label at bounding box center [331, 332] width 19 height 5
radio input "true"
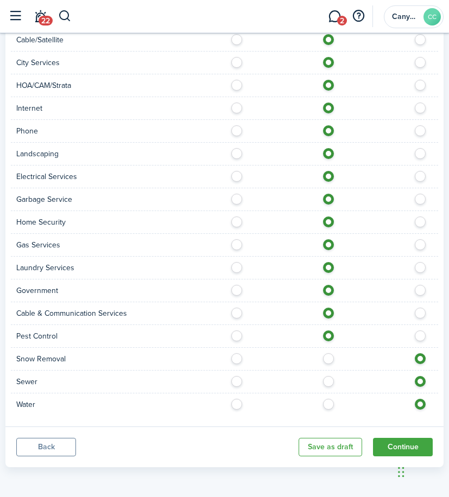
click at [326, 357] on label at bounding box center [331, 355] width 19 height 5
radio input "true"
click at [326, 381] on label at bounding box center [331, 378] width 19 height 5
radio input "true"
click at [325, 404] on label at bounding box center [331, 401] width 19 height 5
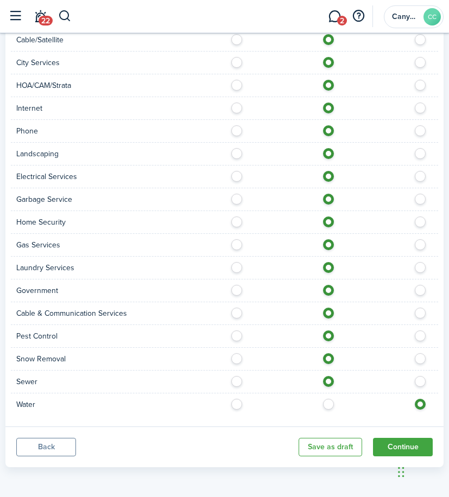
radio input "true"
click at [404, 444] on button "Continue" at bounding box center [403, 447] width 60 height 18
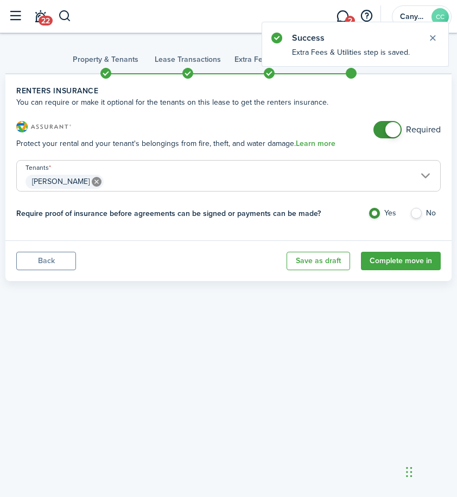
checkbox input "false"
click at [388, 132] on span at bounding box center [392, 129] width 15 height 15
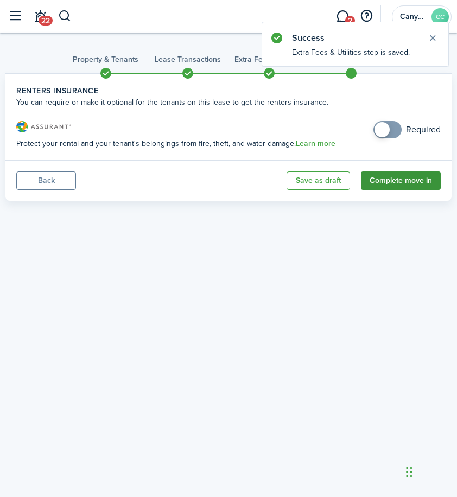
click at [411, 183] on button "Complete move in" at bounding box center [401, 180] width 80 height 18
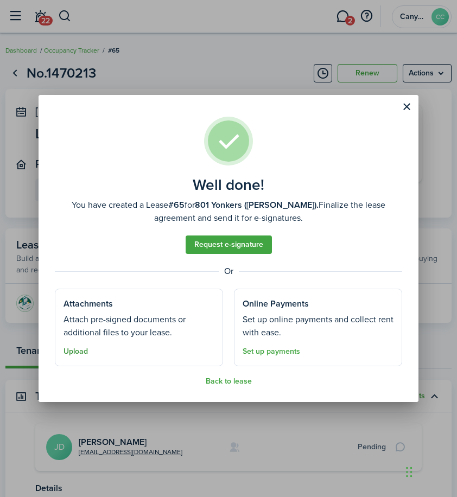
click at [72, 349] on button "Upload" at bounding box center [75, 351] width 24 height 9
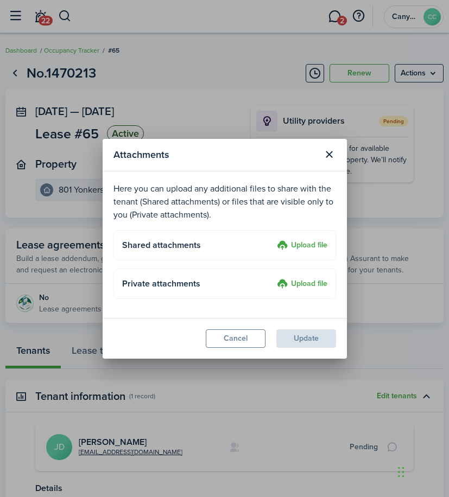
click at [311, 243] on label "Upload file" at bounding box center [302, 245] width 50 height 13
click at [273, 239] on input "Upload file" at bounding box center [273, 239] width 0 height 0
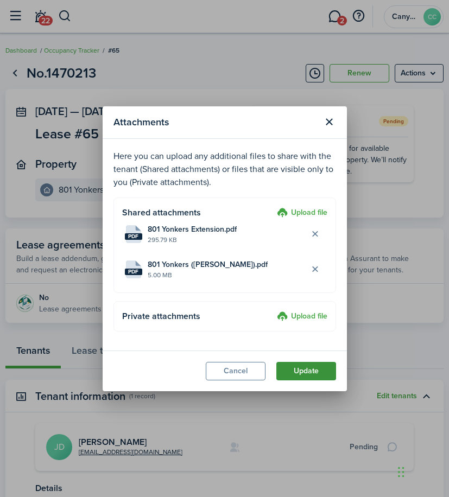
click at [309, 369] on button "Update" at bounding box center [306, 371] width 60 height 18
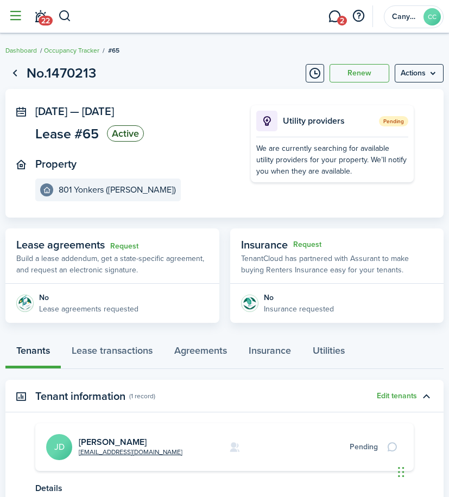
click at [18, 24] on button "button" at bounding box center [15, 16] width 21 height 21
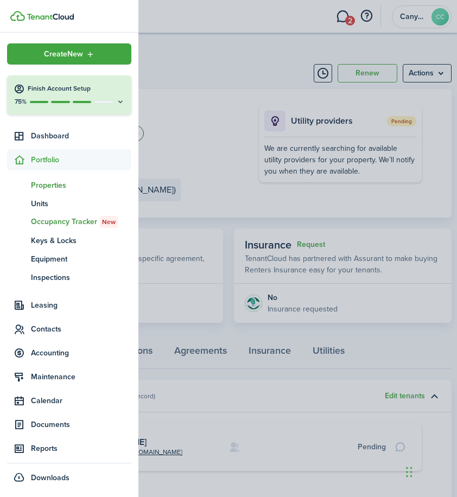
click at [61, 183] on span "Properties" at bounding box center [81, 185] width 100 height 11
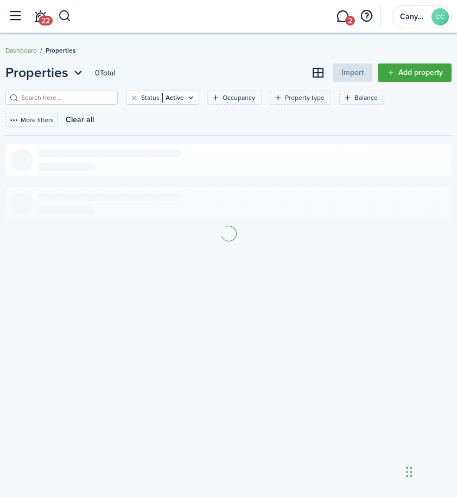
click at [39, 92] on filter-search at bounding box center [61, 98] width 112 height 14
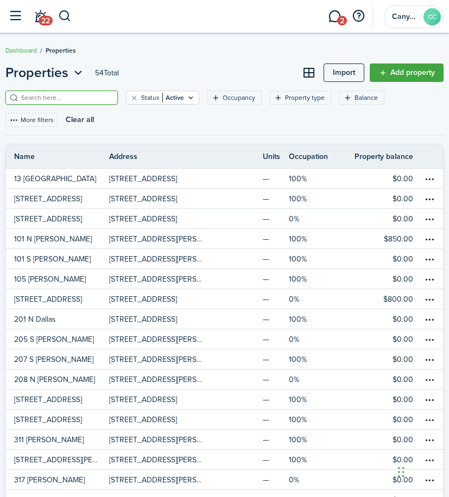
click at [40, 95] on input "search" at bounding box center [65, 98] width 95 height 10
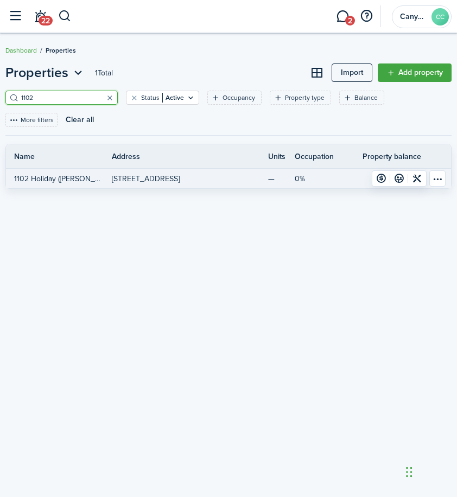
type input "1102"
click at [146, 173] on p "[STREET_ADDRESS]" at bounding box center [146, 178] width 68 height 11
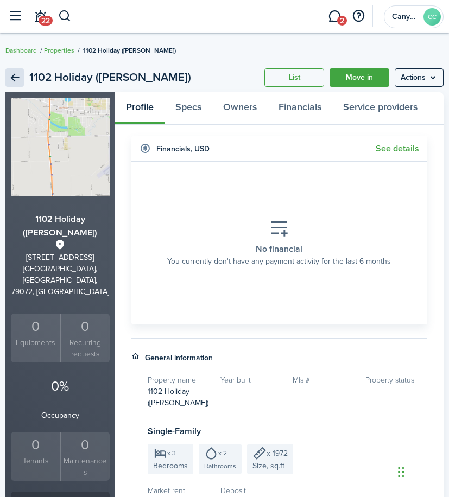
click at [9, 77] on link "Back" at bounding box center [14, 77] width 18 height 18
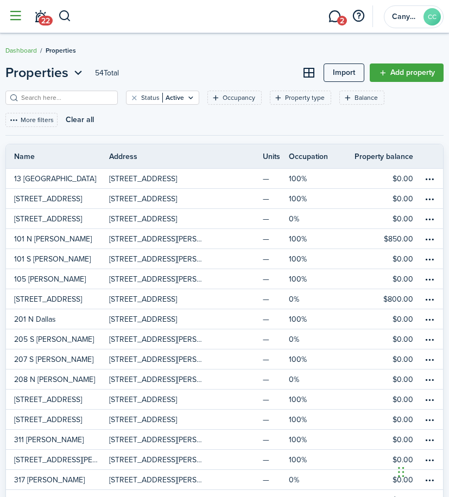
click at [17, 17] on button "button" at bounding box center [15, 16] width 21 height 21
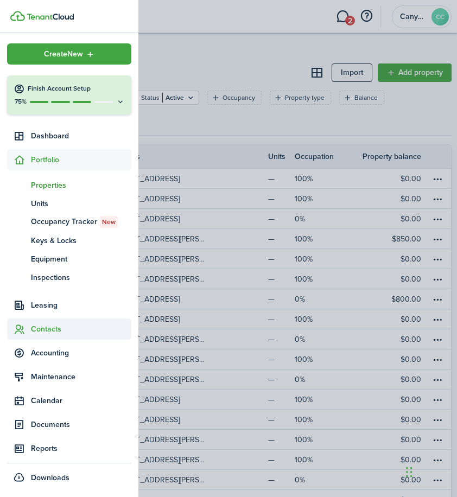
click at [53, 327] on span "Contacts" at bounding box center [81, 328] width 100 height 11
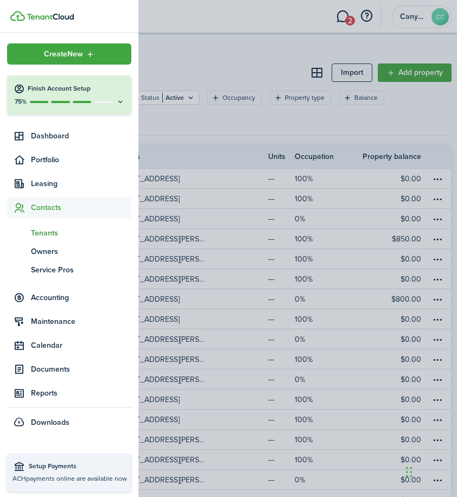
click at [47, 229] on span "Tenants" at bounding box center [81, 232] width 100 height 11
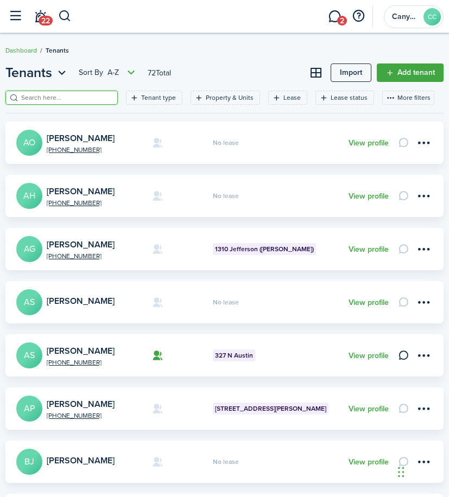
click at [61, 100] on input "search" at bounding box center [65, 98] width 95 height 10
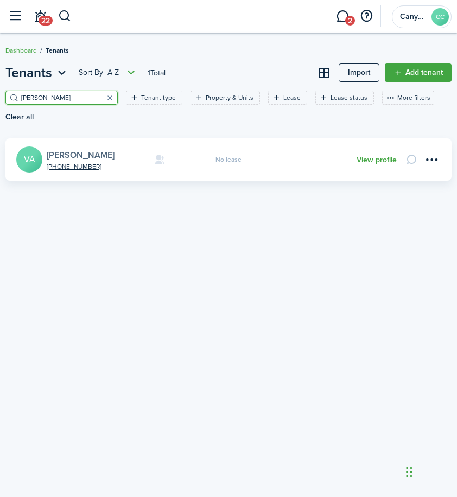
type input "[PERSON_NAME]"
click at [108, 159] on link "[PERSON_NAME]" at bounding box center [81, 155] width 68 height 12
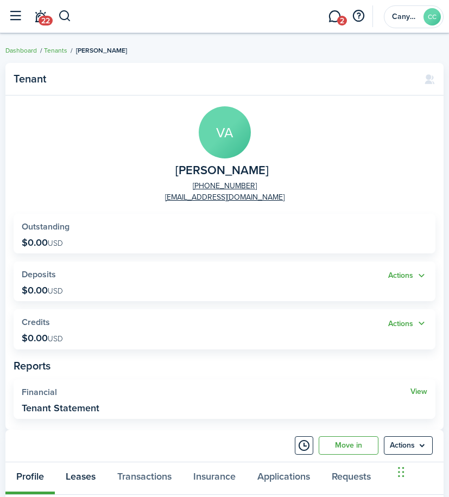
click at [76, 485] on link "Leases" at bounding box center [81, 478] width 52 height 32
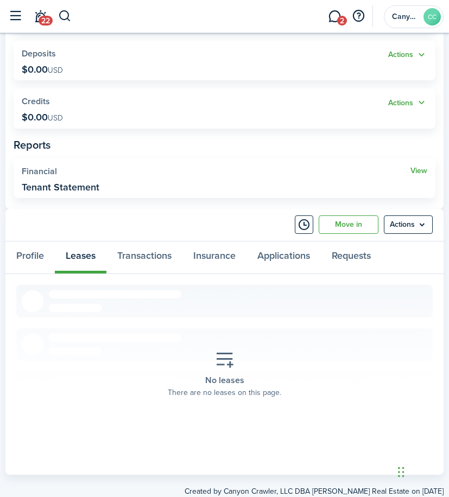
scroll to position [251, 0]
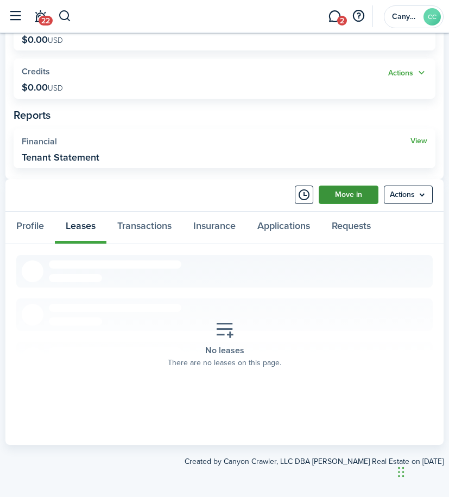
click at [368, 192] on link "Move in" at bounding box center [348, 194] width 60 height 18
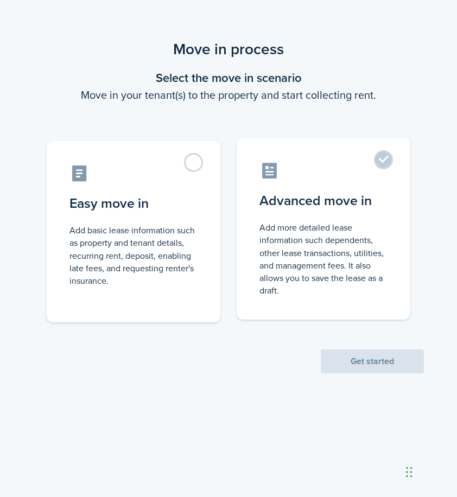
click at [360, 197] on control-radio-card-title "Advanced move in" at bounding box center [323, 201] width 128 height 20
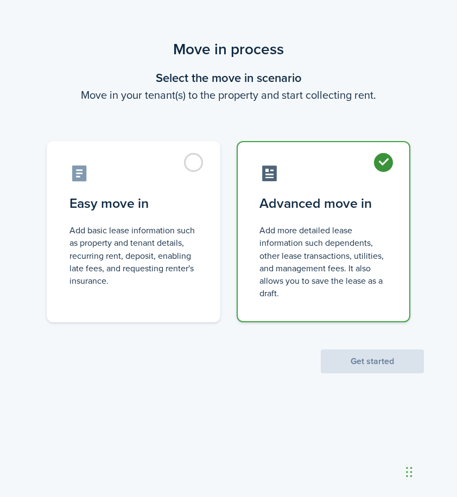
radio input "true"
click at [365, 359] on button "Get started" at bounding box center [372, 361] width 103 height 24
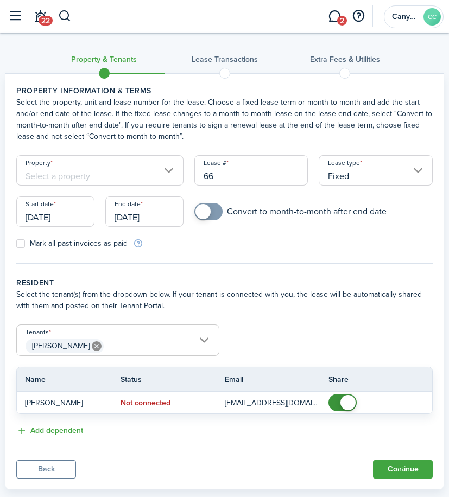
click at [46, 214] on input "[DATE]" at bounding box center [55, 211] width 78 height 30
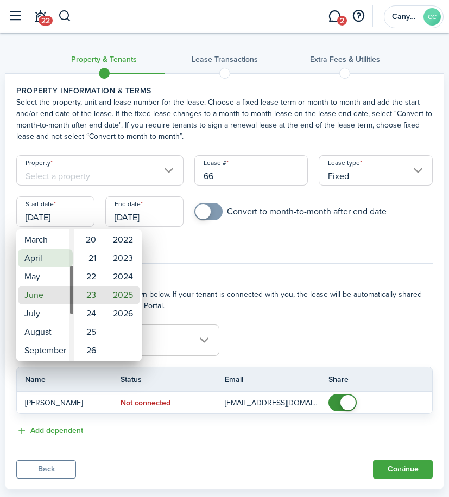
click at [47, 254] on mbsc-wheel-item "April" at bounding box center [45, 258] width 55 height 18
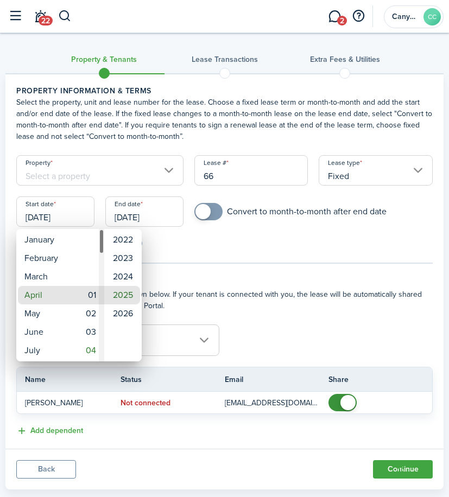
type input "[DATE]"
click at [238, 232] on div at bounding box center [224, 248] width 622 height 670
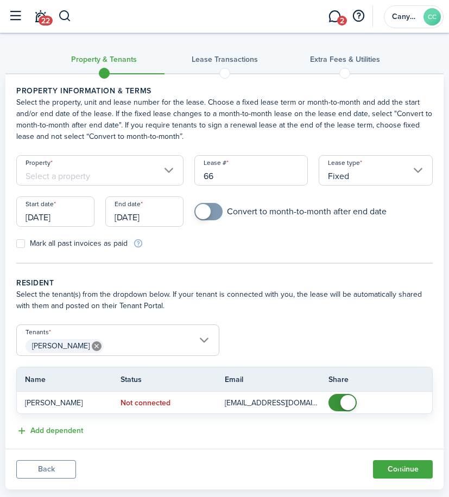
click at [140, 214] on input "[DATE]" at bounding box center [144, 211] width 78 height 30
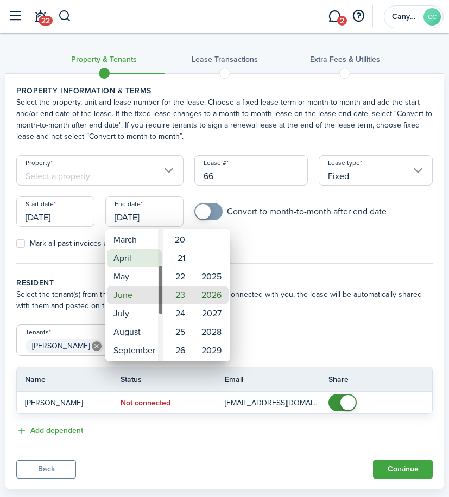
click at [135, 257] on mbsc-wheel-item "April" at bounding box center [134, 258] width 55 height 18
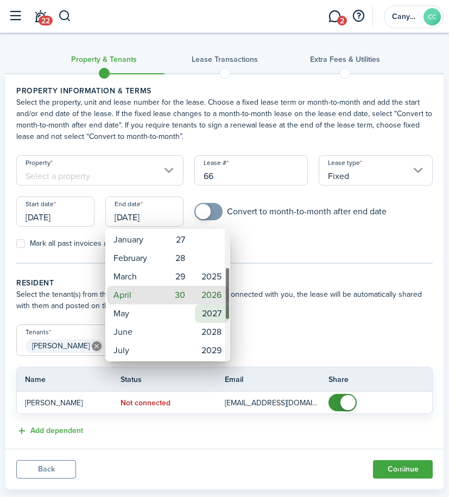
click at [210, 308] on mbsc-wheel-item "2027" at bounding box center [212, 313] width 34 height 18
type input "[DATE]"
click at [299, 245] on div at bounding box center [224, 248] width 622 height 670
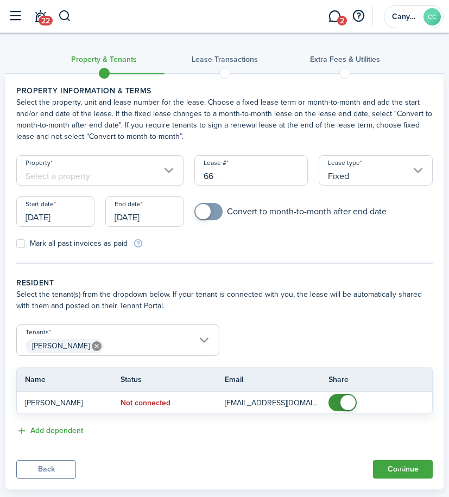
checkbox input "true"
click at [204, 212] on span at bounding box center [202, 211] width 15 height 15
click at [22, 246] on label "Mark all past invoices as paid" at bounding box center [71, 243] width 111 height 9
click at [16, 244] on input "Mark all past invoices as paid" at bounding box center [16, 244] width 1 height 1
checkbox input "true"
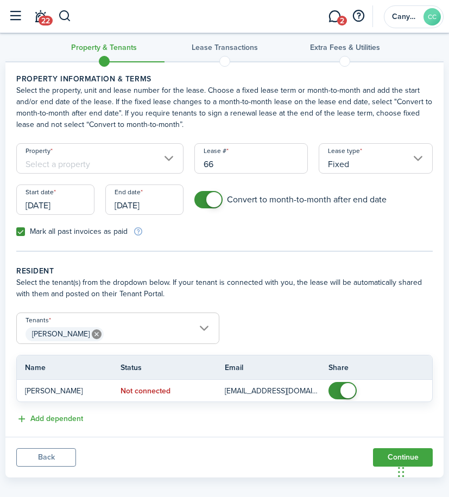
scroll to position [22, 0]
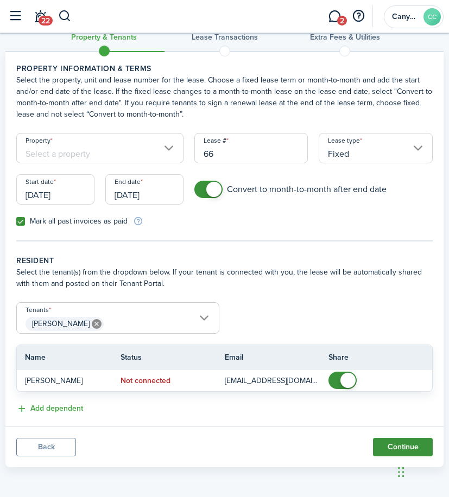
click at [398, 444] on button "Continue" at bounding box center [403, 447] width 60 height 18
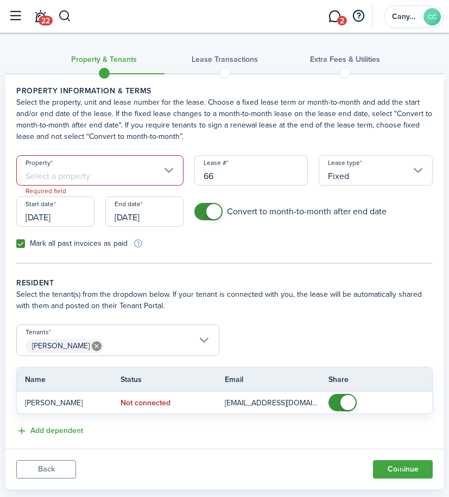
click at [112, 178] on input "Property" at bounding box center [99, 170] width 167 height 30
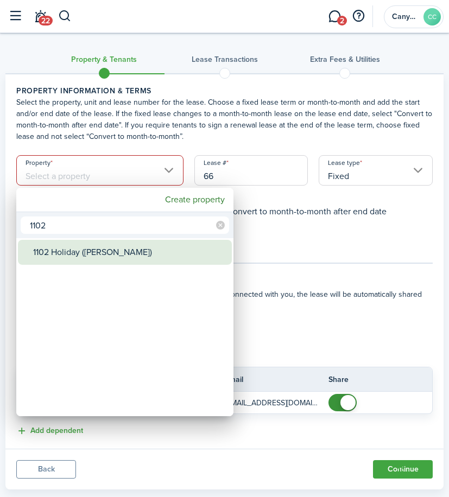
type input "1102"
click at [97, 249] on div "1102 Holiday ([PERSON_NAME])" at bounding box center [129, 252] width 192 height 25
type input "1102 Holiday ([PERSON_NAME])"
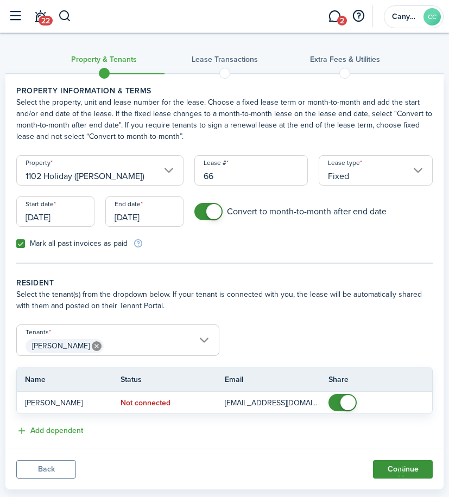
click at [386, 466] on button "Continue" at bounding box center [403, 469] width 60 height 18
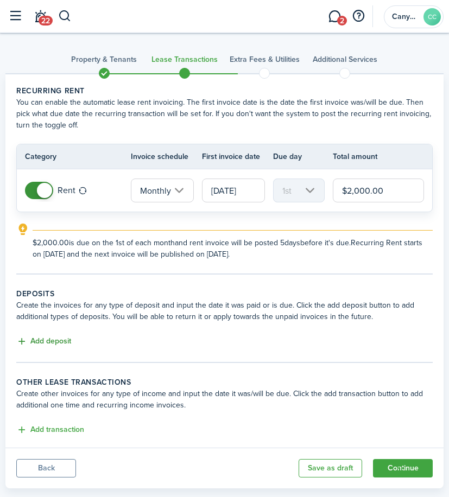
click at [48, 341] on button "Add deposit" at bounding box center [43, 341] width 55 height 12
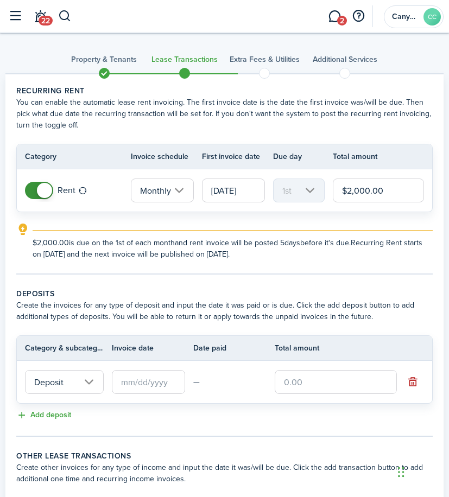
click at [80, 380] on input "Deposit" at bounding box center [64, 382] width 79 height 24
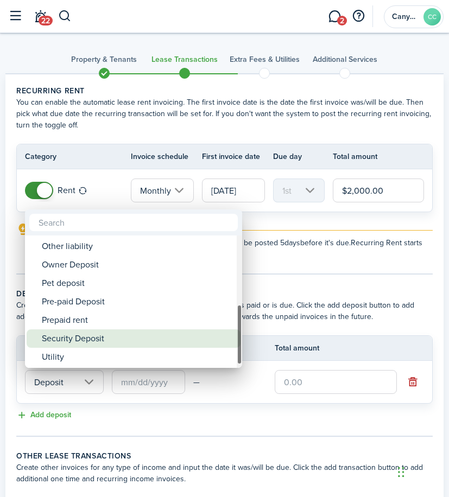
click at [97, 340] on div "Security Deposit" at bounding box center [138, 338] width 192 height 18
type input "Deposit / Security Deposit"
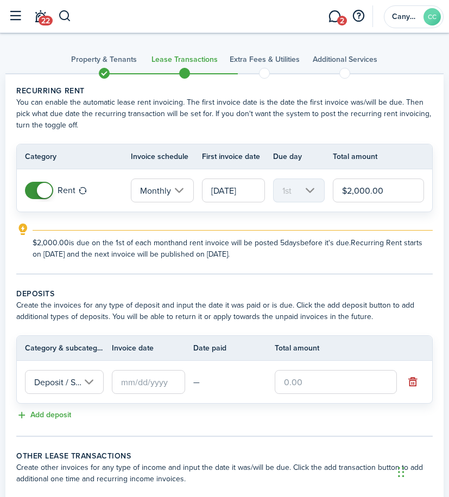
scroll to position [0, 49]
click at [160, 381] on input "text" at bounding box center [148, 382] width 73 height 24
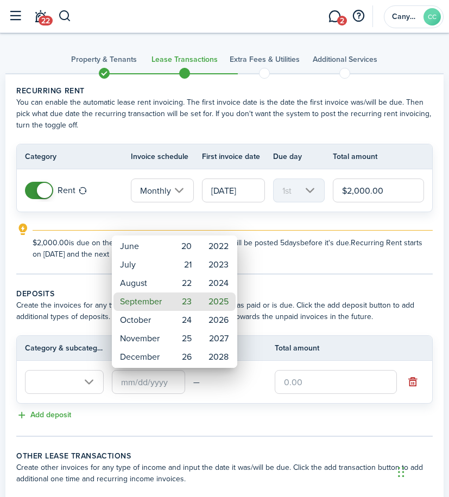
scroll to position [0, 0]
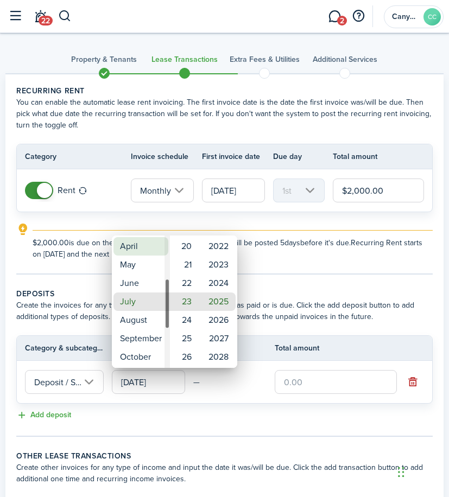
click at [144, 249] on mbsc-wheel-item "April" at bounding box center [140, 246] width 55 height 18
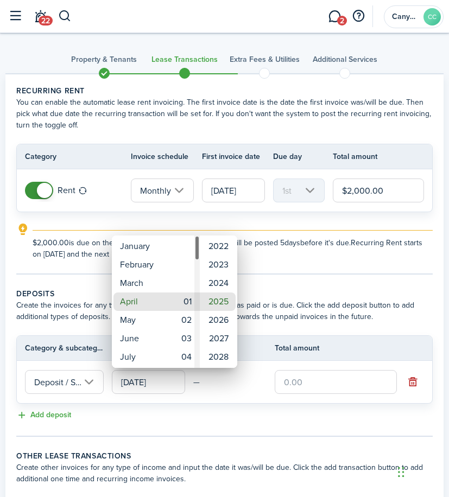
type input "[DATE]"
click at [322, 280] on div at bounding box center [224, 248] width 622 height 670
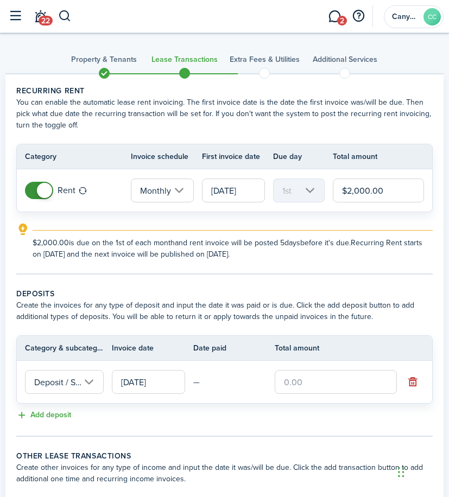
click at [311, 376] on input "text" at bounding box center [335, 382] width 122 height 24
type input "$2,000.00"
click at [290, 406] on lease-classic-deposit "Deposits Create the invoices for any type of deposit and input the date it was …" at bounding box center [224, 355] width 416 height 134
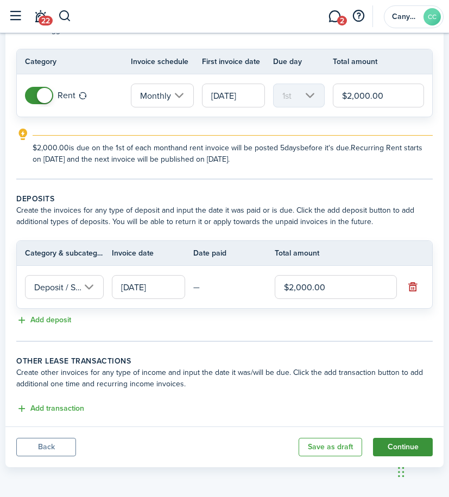
click at [399, 441] on button "Continue" at bounding box center [403, 447] width 60 height 18
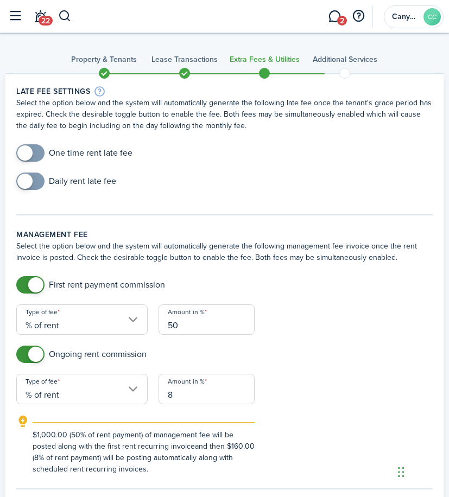
checkbox input "true"
click at [29, 158] on span at bounding box center [24, 152] width 15 height 15
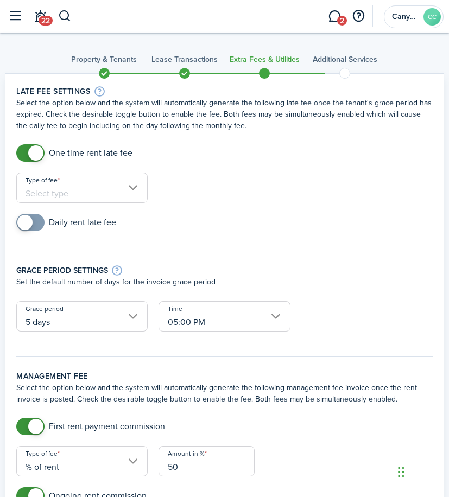
click at [78, 192] on input "Type of fee" at bounding box center [81, 187] width 131 height 30
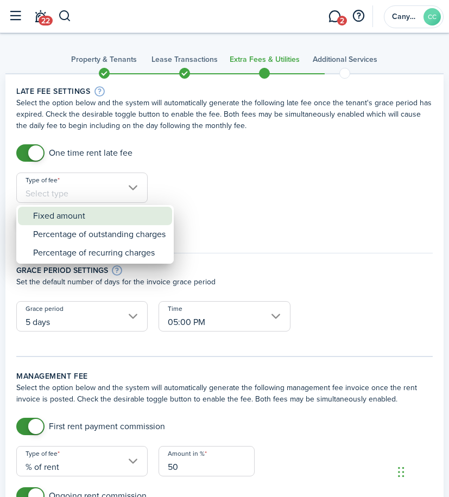
click at [118, 220] on div "Fixed amount" at bounding box center [99, 216] width 132 height 18
type input "Fixed amount"
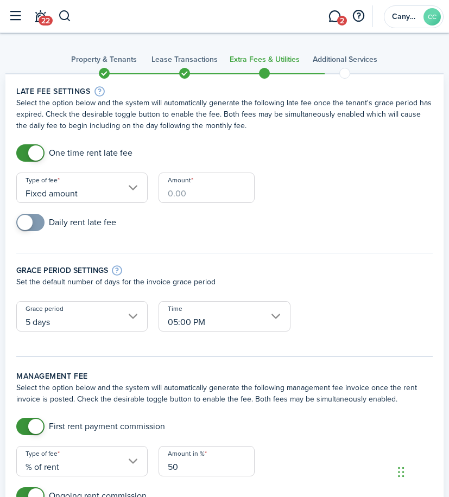
click at [207, 193] on input "Amount" at bounding box center [206, 187] width 96 height 30
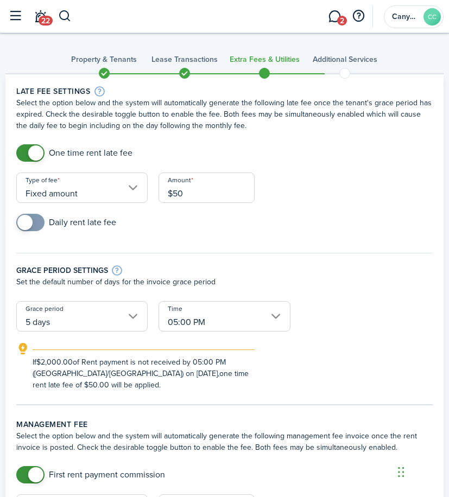
type input "$50.00"
click at [49, 220] on input "checkbox" at bounding box center [66, 222] width 100 height 17
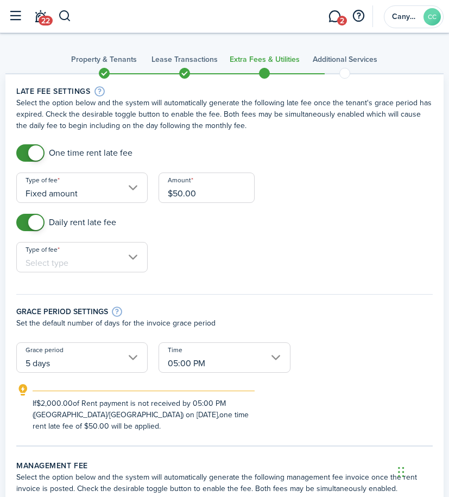
click at [36, 221] on span at bounding box center [35, 222] width 15 height 15
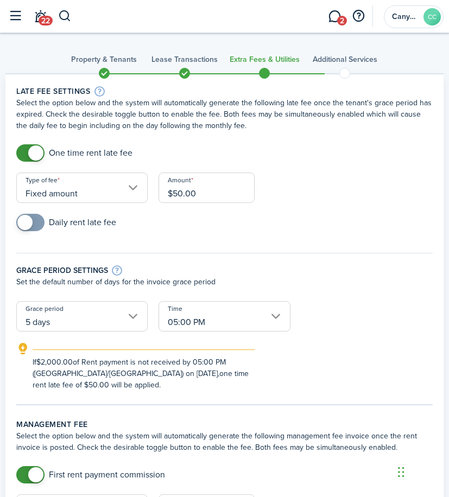
click at [36, 225] on span at bounding box center [30, 222] width 11 height 17
checkbox input "true"
click at [36, 220] on span at bounding box center [30, 222] width 11 height 17
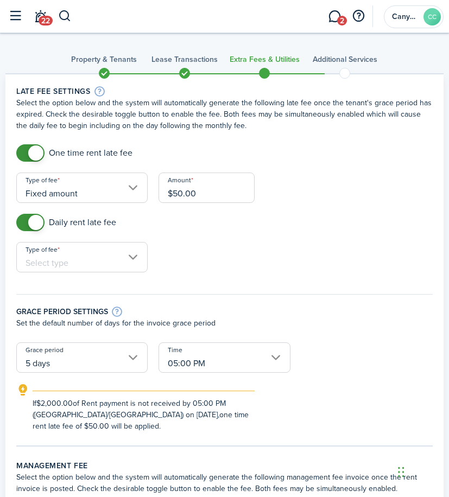
click at [76, 259] on input "Type of fee" at bounding box center [81, 257] width 131 height 30
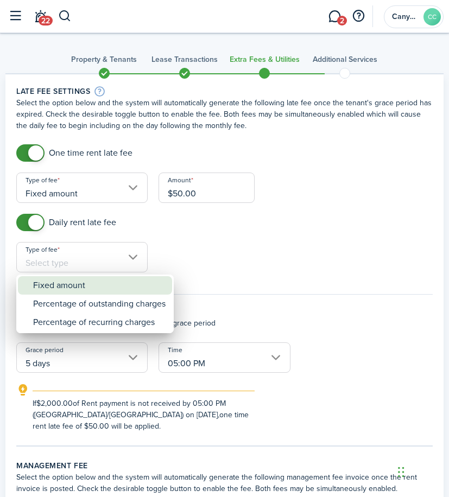
click at [84, 281] on div "Fixed amount" at bounding box center [99, 285] width 132 height 18
type input "Fixed amount"
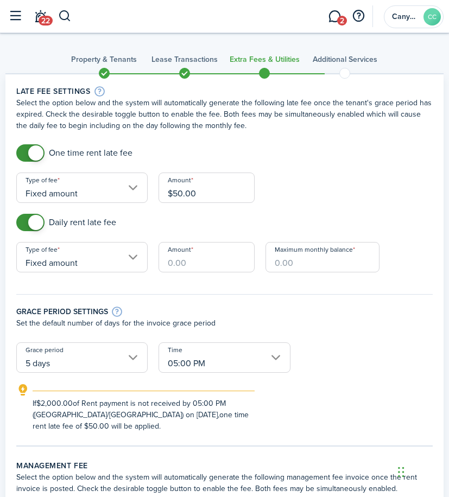
click at [210, 254] on input "Amount" at bounding box center [206, 257] width 96 height 30
type input "$25.00"
click at [318, 261] on input "Maximum monthly balance" at bounding box center [322, 257] width 114 height 30
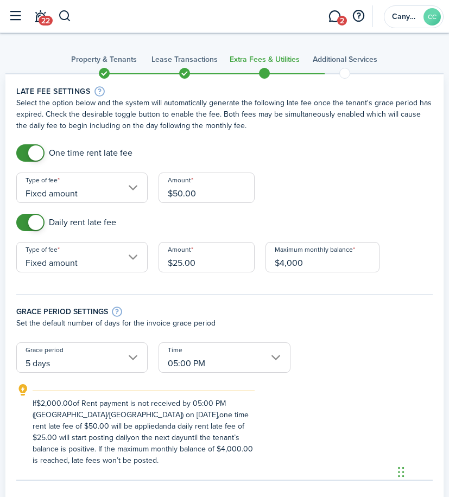
type input "$4,000.00"
click at [300, 298] on div "Grace period settings Set the default number of days for the invoice grace peri…" at bounding box center [224, 312] width 427 height 59
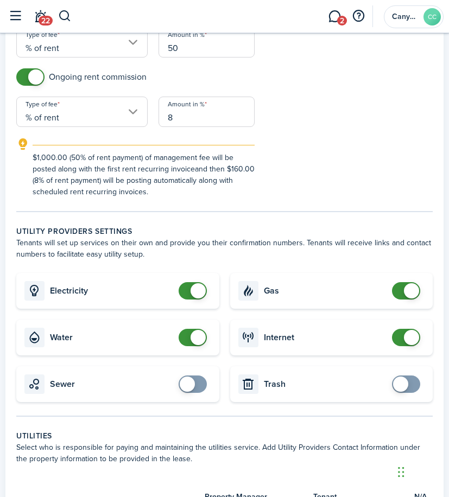
scroll to position [651, 0]
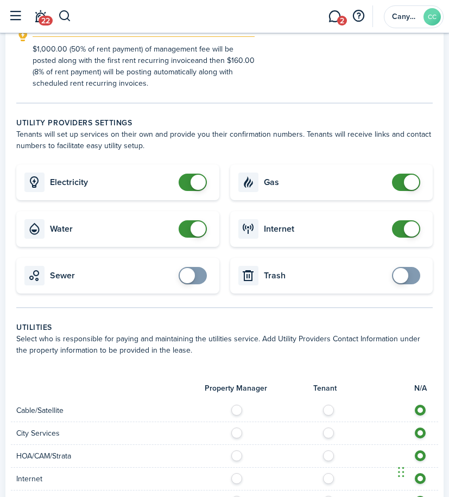
checkbox input "true"
click at [198, 275] on span at bounding box center [192, 275] width 11 height 17
checkbox input "true"
click at [404, 276] on span at bounding box center [400, 275] width 15 height 15
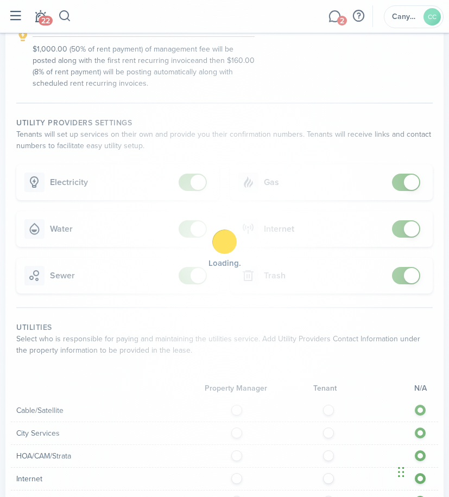
scroll to position [976, 0]
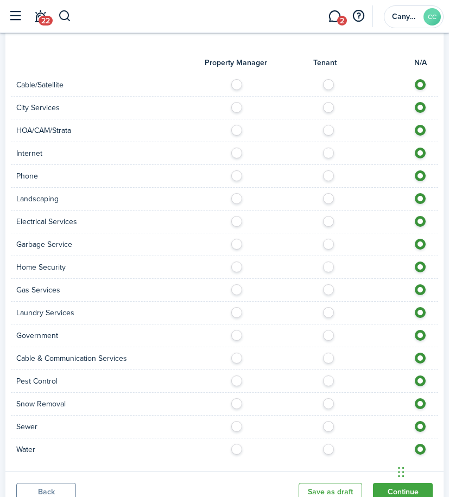
click at [328, 85] on label at bounding box center [331, 81] width 19 height 5
radio input "true"
click at [330, 107] on label at bounding box center [331, 104] width 19 height 5
radio input "true"
click at [330, 127] on label at bounding box center [331, 127] width 19 height 5
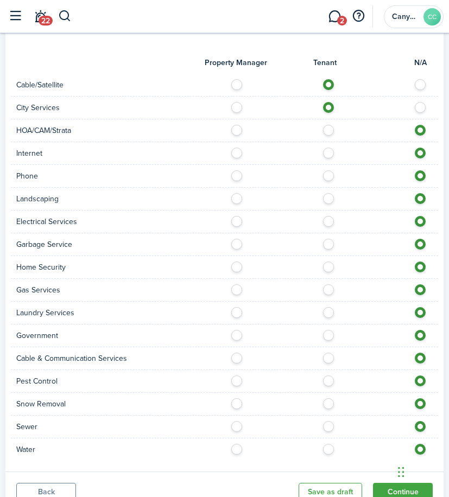
radio input "true"
click at [331, 153] on label at bounding box center [331, 150] width 19 height 5
radio input "true"
click at [325, 176] on label at bounding box center [331, 172] width 19 height 5
radio input "true"
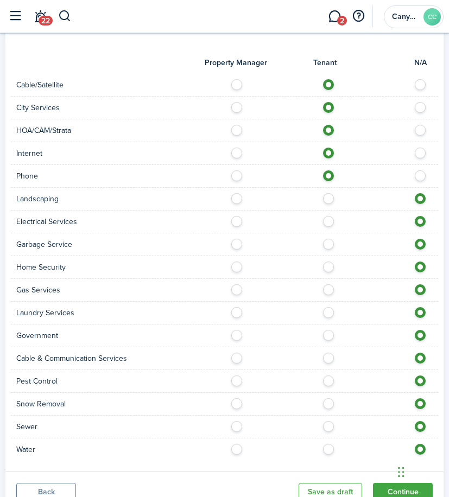
click at [331, 199] on label at bounding box center [331, 195] width 19 height 5
radio input "true"
click at [330, 220] on label at bounding box center [331, 218] width 19 height 5
radio input "true"
click at [332, 244] on label at bounding box center [331, 241] width 19 height 5
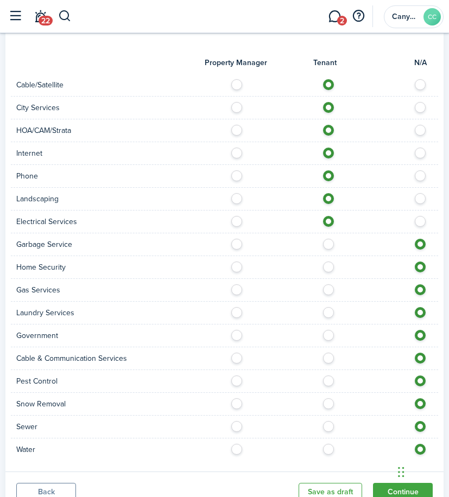
radio input "true"
click at [329, 267] on label at bounding box center [331, 263] width 19 height 5
radio input "true"
click at [329, 290] on label at bounding box center [331, 286] width 19 height 5
radio input "true"
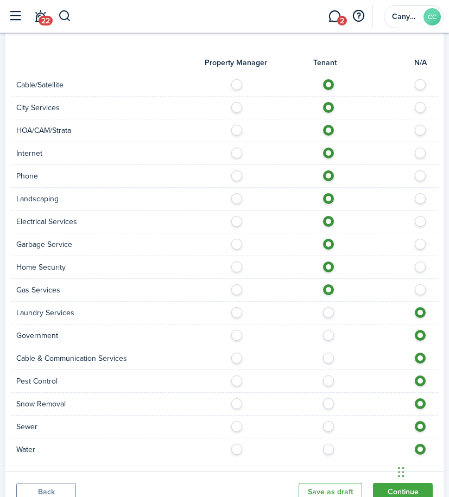
click at [328, 312] on label at bounding box center [331, 309] width 19 height 5
radio input "true"
click at [327, 335] on label at bounding box center [331, 332] width 19 height 5
radio input "true"
click at [326, 356] on label at bounding box center [331, 355] width 19 height 5
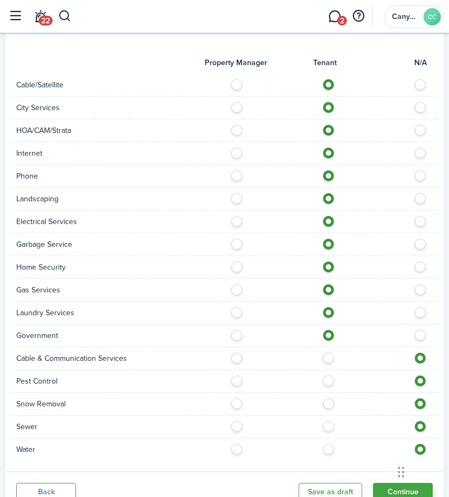
radio input "true"
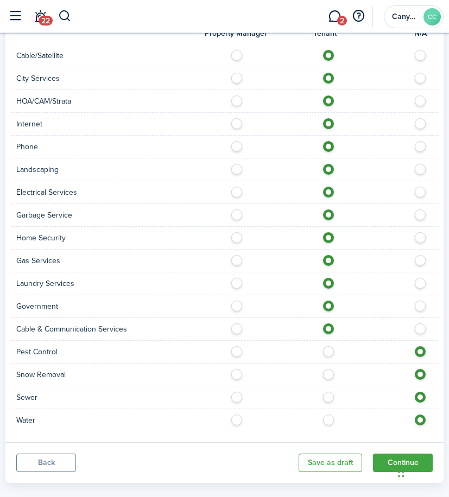
scroll to position [1021, 0]
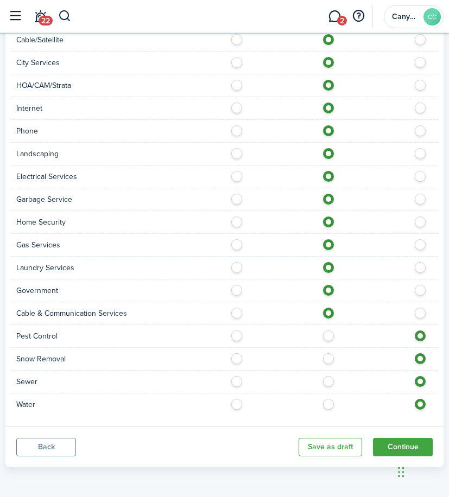
click at [330, 335] on label at bounding box center [331, 332] width 19 height 5
radio input "true"
click at [326, 358] on label at bounding box center [331, 355] width 19 height 5
radio input "true"
drag, startPoint x: 326, startPoint y: 382, endPoint x: 328, endPoint y: 396, distance: 14.2
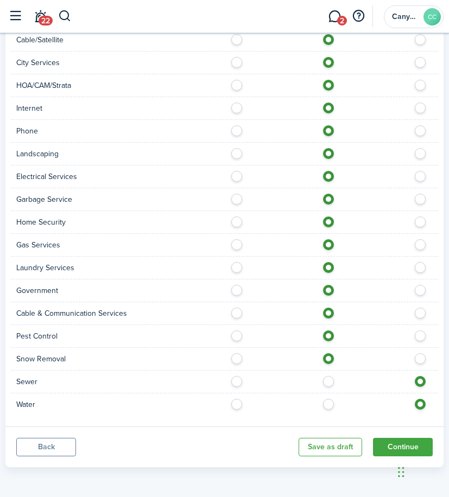
click at [326, 381] on label at bounding box center [331, 378] width 19 height 5
radio input "true"
click at [328, 404] on label at bounding box center [331, 401] width 19 height 5
radio input "true"
click at [399, 440] on button "Continue" at bounding box center [403, 447] width 60 height 18
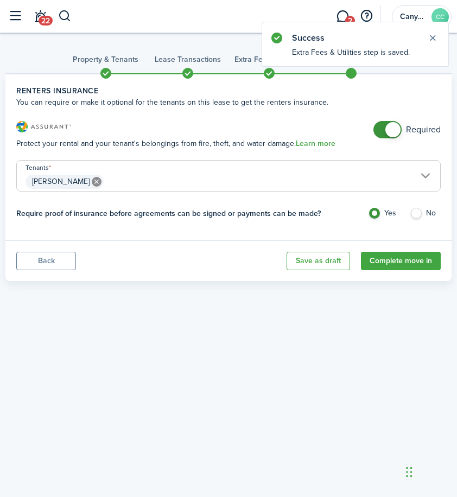
checkbox input "false"
click at [393, 138] on span at bounding box center [387, 129] width 11 height 17
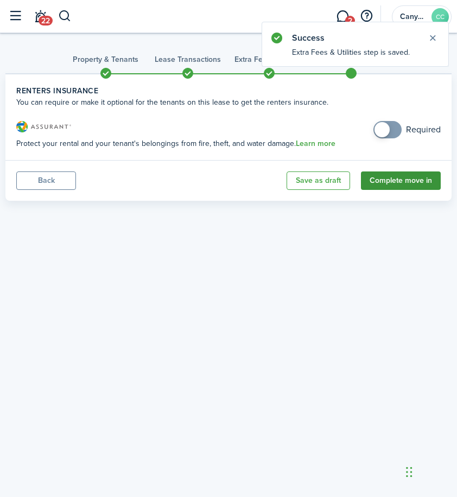
click at [409, 175] on button "Complete move in" at bounding box center [401, 180] width 80 height 18
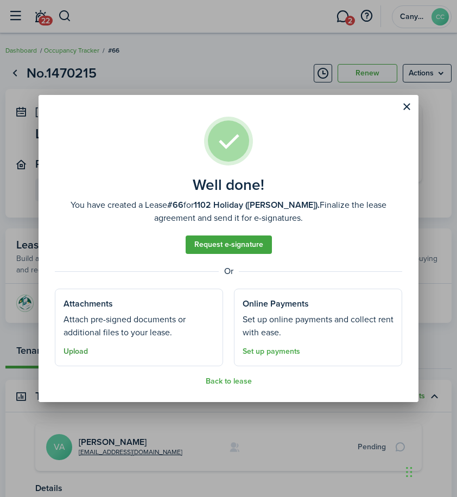
click at [66, 349] on button "Upload" at bounding box center [75, 351] width 24 height 9
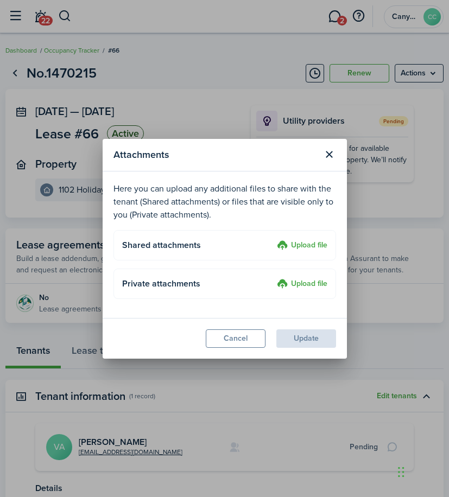
click at [298, 246] on label "Upload file" at bounding box center [302, 245] width 50 height 13
click at [273, 239] on input "Upload file" at bounding box center [273, 239] width 0 height 0
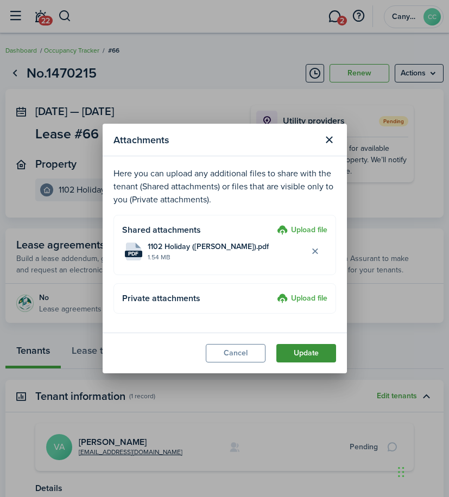
click at [297, 354] on button "Update" at bounding box center [306, 353] width 60 height 18
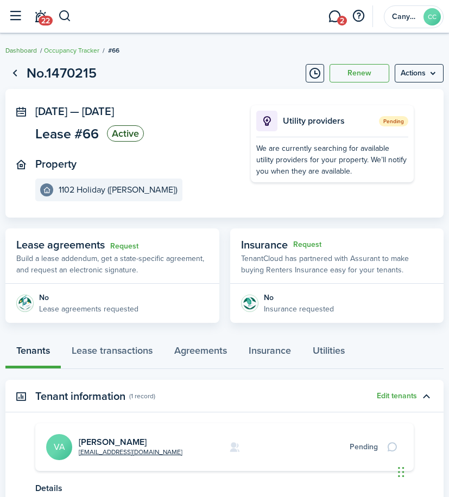
click at [19, 47] on link "Dashboard" at bounding box center [20, 51] width 31 height 10
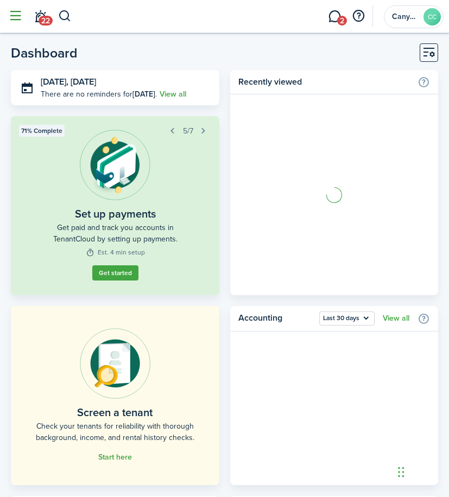
click at [16, 23] on button "button" at bounding box center [15, 16] width 21 height 21
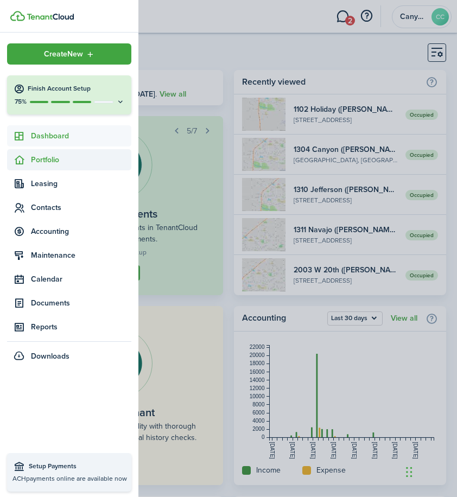
click at [52, 157] on span "Portfolio" at bounding box center [81, 159] width 100 height 11
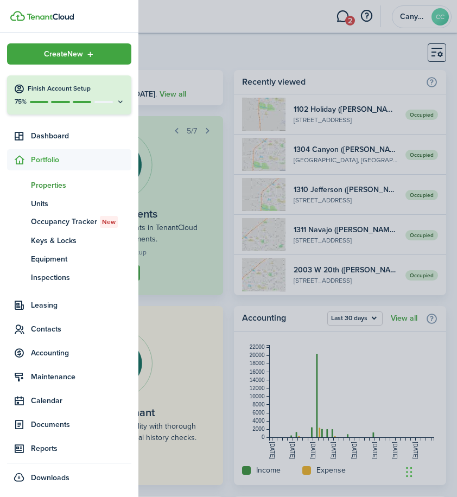
click at [52, 184] on span "Properties" at bounding box center [81, 185] width 100 height 11
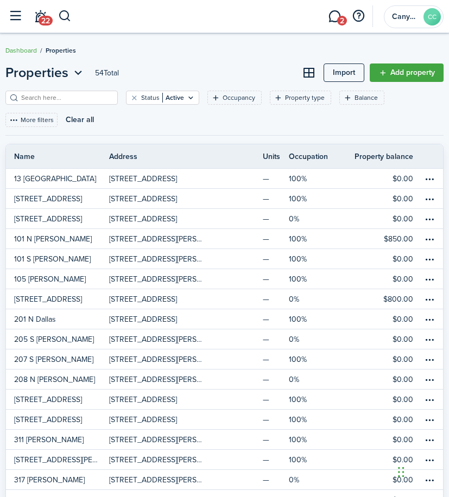
click at [83, 100] on input "search" at bounding box center [65, 98] width 95 height 10
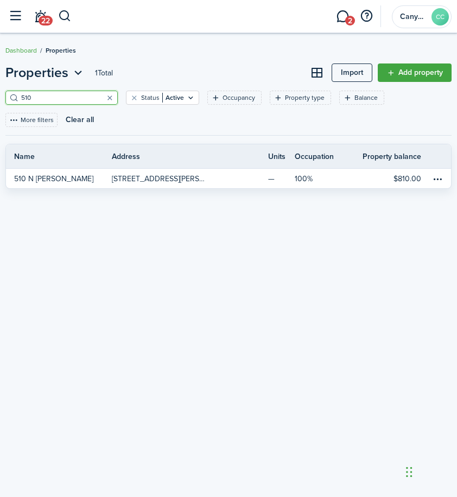
drag, startPoint x: 24, startPoint y: 94, endPoint x: -3, endPoint y: 94, distance: 27.1
click at [0, 94] on html "Create New Finish Account Setup 75% Dashboard Portfolio pt Properties un Units …" at bounding box center [228, 248] width 457 height 497
click at [34, 95] on input "510" at bounding box center [65, 98] width 95 height 10
click at [34, 94] on input "510" at bounding box center [65, 98] width 95 height 10
click at [197, 69] on header-page "Properties 1 Total Import Add property" at bounding box center [228, 77] width 446 height 28
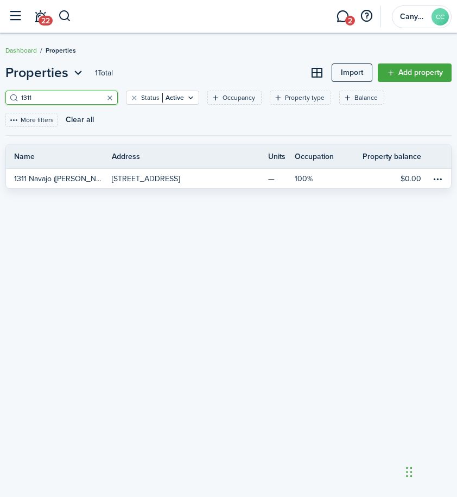
drag, startPoint x: 74, startPoint y: 97, endPoint x: -3, endPoint y: 99, distance: 77.0
click at [0, 99] on html "Create New Finish Account Setup 75% Dashboard Portfolio pt Properties un Units …" at bounding box center [228, 248] width 457 height 497
type input "1102"
